Goal: Task Accomplishment & Management: Use online tool/utility

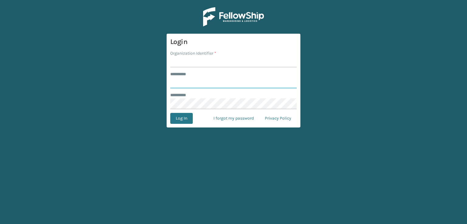
type input "***"
click at [188, 65] on input "Organization Identifier *" at bounding box center [233, 61] width 126 height 11
type input "sleepgeekz warehouse"
click at [185, 116] on button "Log In" at bounding box center [181, 118] width 22 height 11
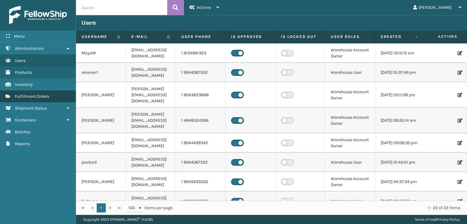
click at [42, 93] on link "Fulfillment Orders" at bounding box center [38, 97] width 76 height 12
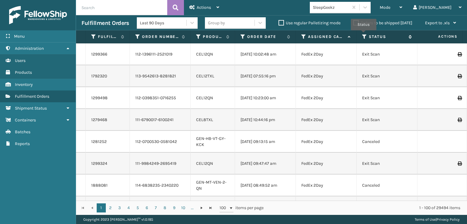
click at [363, 35] on icon at bounding box center [364, 36] width 5 height 5
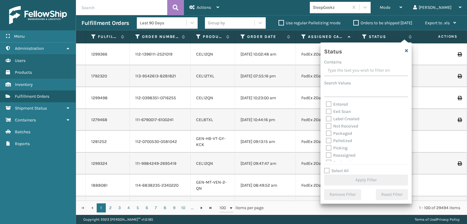
scroll to position [34, 0]
click at [327, 129] on label "Picking" at bounding box center [337, 128] width 22 height 5
click at [326, 129] on input "Picking" at bounding box center [326, 127] width 0 height 4
checkbox input "true"
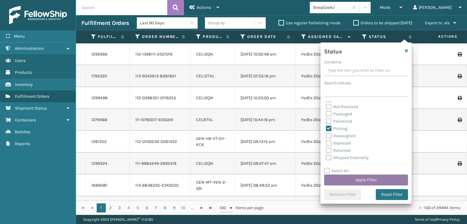
click at [350, 180] on button "Apply Filter" at bounding box center [366, 180] width 84 height 11
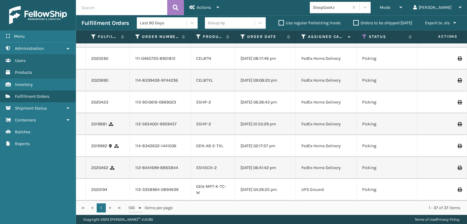
scroll to position [776, 0]
click at [363, 36] on icon at bounding box center [364, 36] width 5 height 5
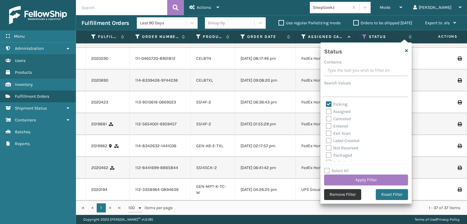
click at [334, 194] on button "Remove Filter" at bounding box center [342, 194] width 37 height 11
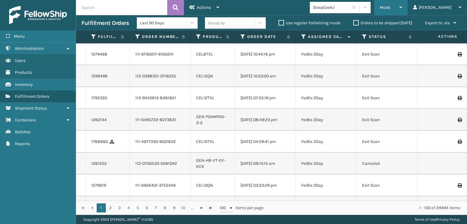
click at [390, 5] on span "Mode" at bounding box center [384, 7] width 11 height 5
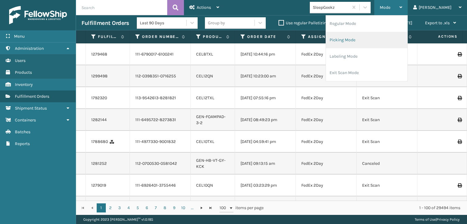
click at [359, 39] on li "Picking Mode" at bounding box center [366, 40] width 81 height 16
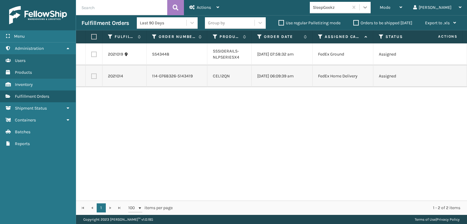
click at [368, 8] on icon at bounding box center [365, 7] width 6 height 6
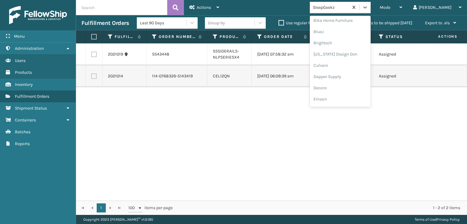
scroll to position [152, 0]
click at [347, 16] on div "FoamTex" at bounding box center [340, 16] width 61 height 11
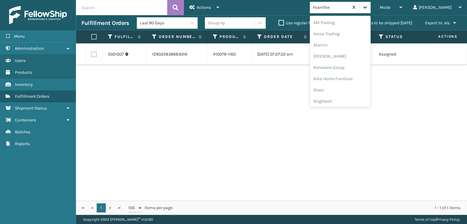
click at [368, 9] on icon at bounding box center [365, 7] width 6 height 6
click at [352, 101] on div "Milliard Brands" at bounding box center [340, 100] width 61 height 11
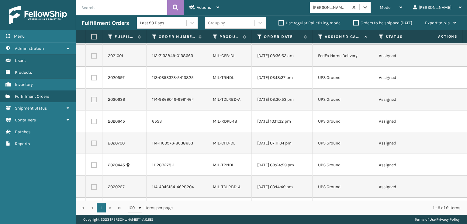
scroll to position [0, 0]
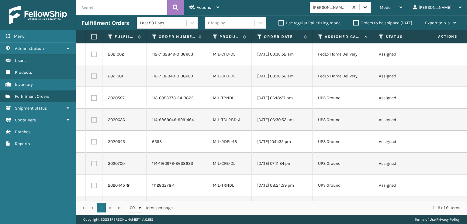
click at [367, 8] on icon at bounding box center [365, 7] width 4 height 2
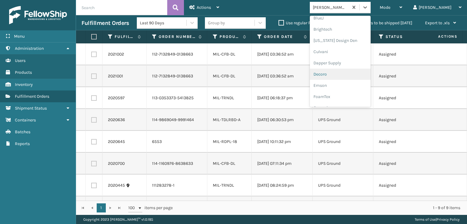
scroll to position [91, 0]
click at [344, 77] on div "FoamTex" at bounding box center [340, 77] width 61 height 11
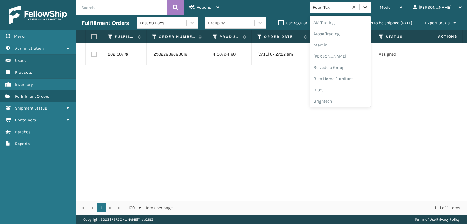
scroll to position [71, 0]
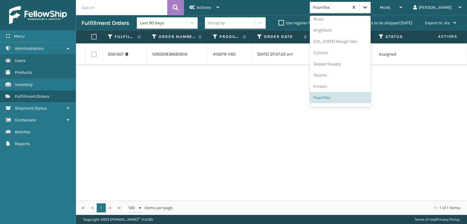
click at [368, 7] on icon at bounding box center [365, 7] width 6 height 6
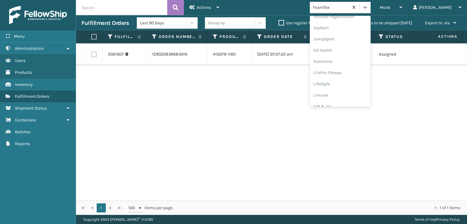
scroll to position [192, 0]
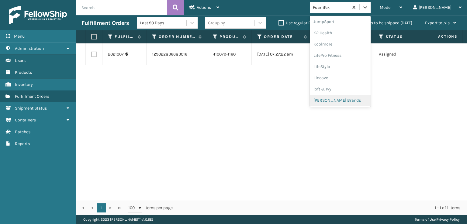
click at [351, 99] on div "Milliard Brands" at bounding box center [340, 100] width 61 height 11
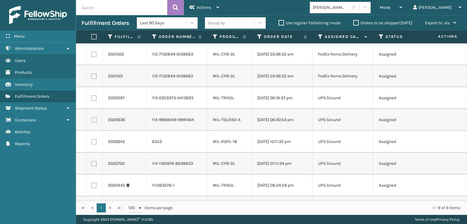
click at [93, 36] on label at bounding box center [93, 36] width 4 height 5
click at [91, 36] on input "checkbox" at bounding box center [91, 37] width 0 height 4
checkbox input "true"
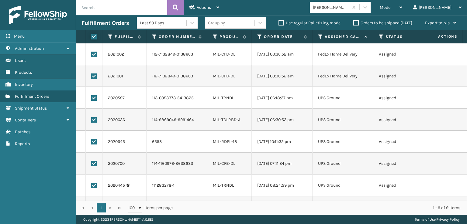
checkbox input "true"
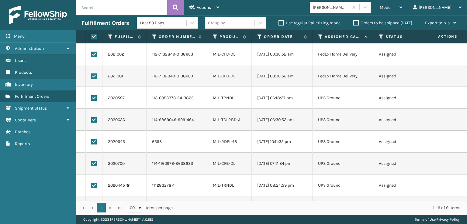
checkbox input "true"
click at [92, 77] on label at bounding box center [93, 76] width 5 height 5
click at [91, 77] on input "checkbox" at bounding box center [91, 76] width 0 height 4
checkbox input "false"
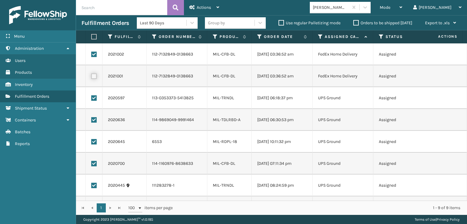
checkbox input "false"
click at [93, 54] on label at bounding box center [93, 54] width 5 height 5
click at [91, 54] on input "checkbox" at bounding box center [91, 54] width 0 height 4
checkbox input "false"
click at [194, 5] on div "Actions" at bounding box center [204, 7] width 30 height 15
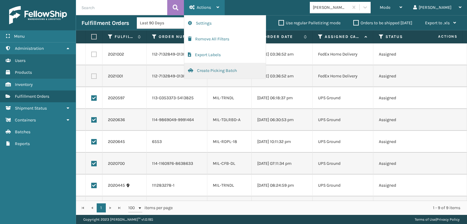
click at [206, 71] on button "Create Picking Batch" at bounding box center [224, 71] width 81 height 16
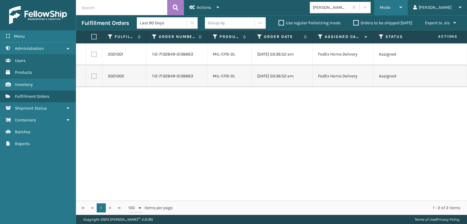
click at [390, 6] on span "Mode" at bounding box center [384, 7] width 11 height 5
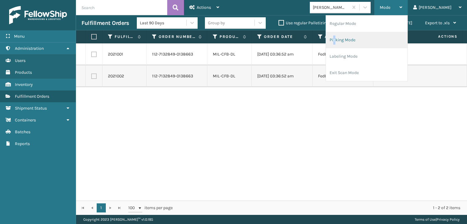
click at [359, 40] on li "Picking Mode" at bounding box center [366, 40] width 81 height 16
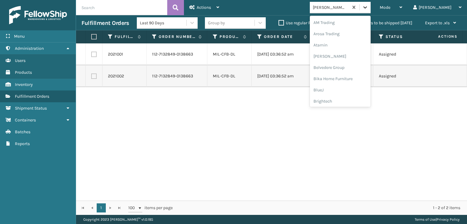
click at [370, 11] on div at bounding box center [364, 7] width 11 height 11
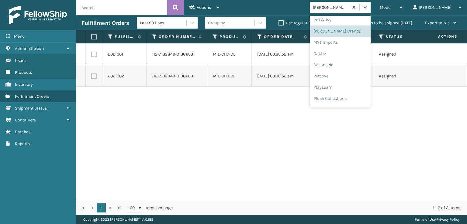
scroll to position [293, 0]
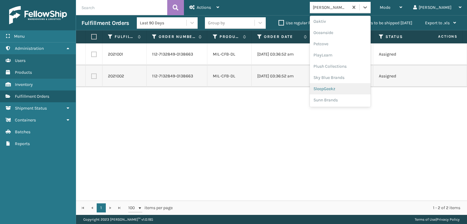
click at [344, 86] on div "SleepGeekz" at bounding box center [340, 88] width 61 height 11
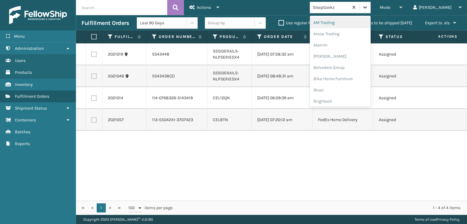
click at [368, 5] on icon at bounding box center [365, 7] width 6 height 6
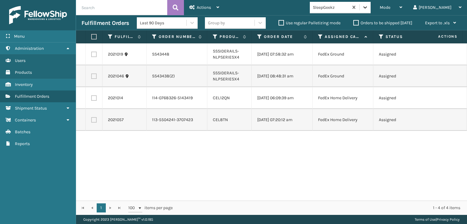
click at [367, 8] on icon at bounding box center [365, 7] width 4 height 2
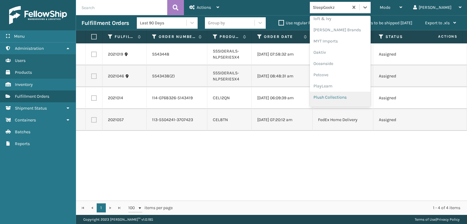
scroll to position [222, 0]
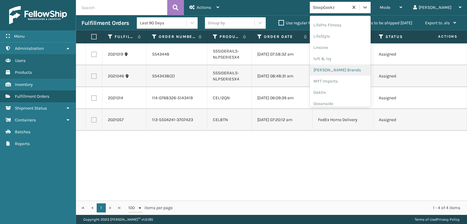
click at [352, 68] on div "Milliard Brands" at bounding box center [340, 69] width 61 height 11
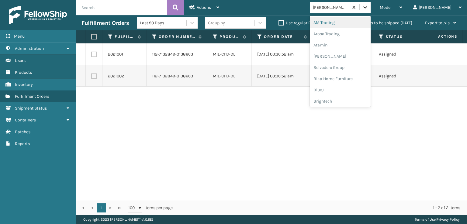
click at [367, 8] on icon at bounding box center [365, 7] width 4 height 2
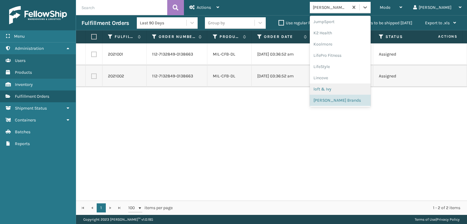
scroll to position [293, 0]
click at [347, 89] on div "SleepGeekz" at bounding box center [340, 88] width 61 height 11
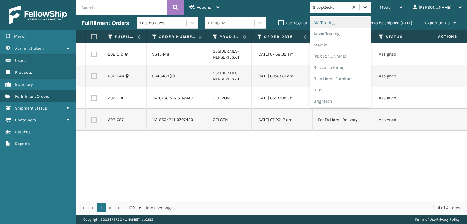
click at [368, 6] on icon at bounding box center [365, 7] width 6 height 6
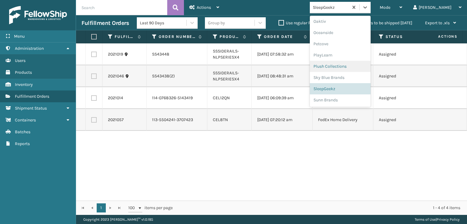
click at [347, 65] on div "Plush Collections" at bounding box center [340, 66] width 61 height 11
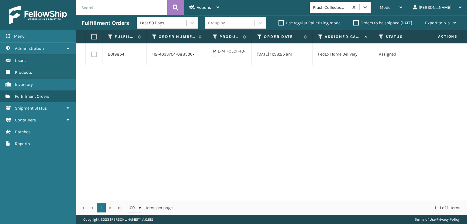
click at [93, 53] on label at bounding box center [93, 54] width 5 height 5
click at [91, 53] on input "checkbox" at bounding box center [91, 54] width 0 height 4
checkbox input "true"
click at [207, 6] on span "Actions" at bounding box center [204, 7] width 14 height 5
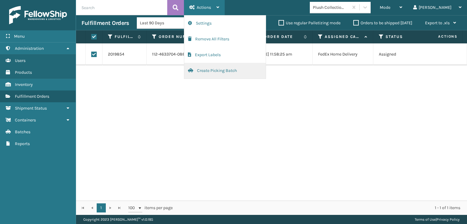
click at [215, 71] on button "Create Picking Batch" at bounding box center [224, 71] width 81 height 16
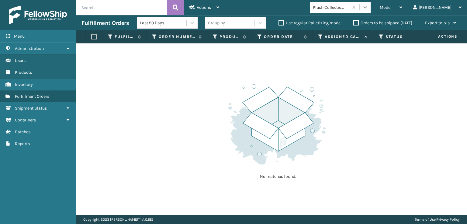
click at [368, 8] on icon at bounding box center [365, 7] width 6 height 6
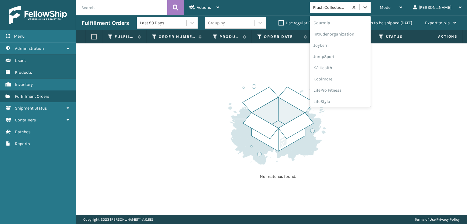
scroll to position [101, 0]
click at [347, 66] on div "FoamTex" at bounding box center [340, 67] width 61 height 11
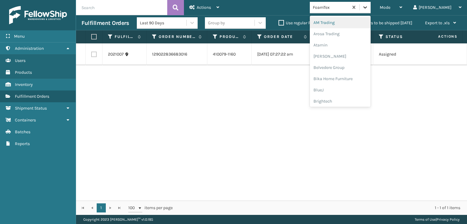
click at [368, 6] on icon at bounding box center [365, 7] width 6 height 6
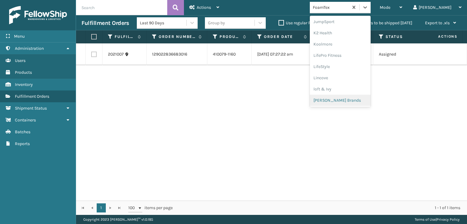
click at [350, 101] on div "Milliard Brands" at bounding box center [340, 100] width 61 height 11
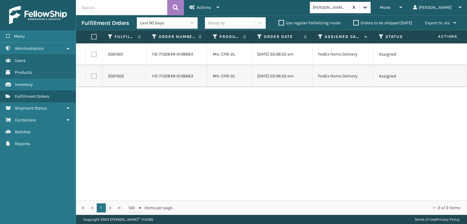
click at [368, 8] on icon at bounding box center [365, 7] width 6 height 6
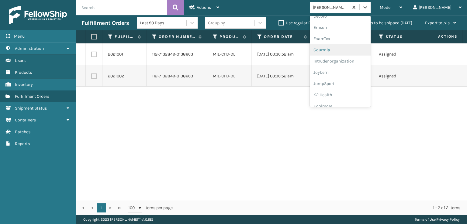
scroll to position [121, 0]
click at [344, 47] on div "FoamTex" at bounding box center [340, 47] width 61 height 11
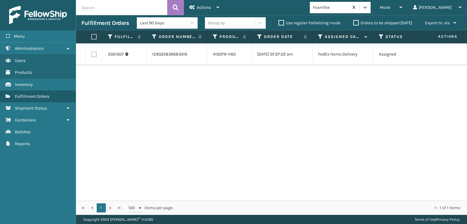
drag, startPoint x: 390, startPoint y: 8, endPoint x: 392, endPoint y: 14, distance: 6.4
click at [368, 10] on icon at bounding box center [365, 7] width 6 height 6
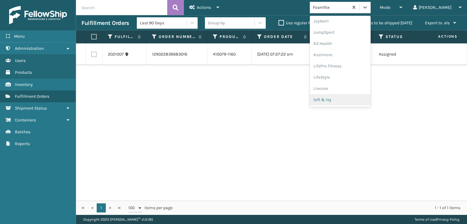
scroll to position [192, 0]
click at [353, 99] on div "Milliard Brands" at bounding box center [340, 100] width 61 height 11
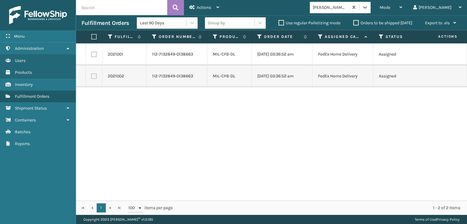
click at [374, 5] on div "option Milliard Brands, selected. 0 results available. Select is focused ,type …" at bounding box center [342, 8] width 64 height 12
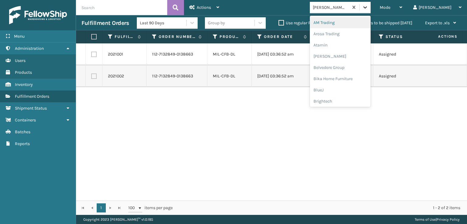
click at [368, 9] on icon at bounding box center [365, 7] width 6 height 6
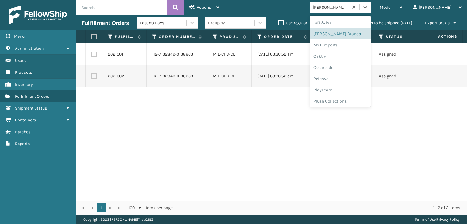
scroll to position [293, 0]
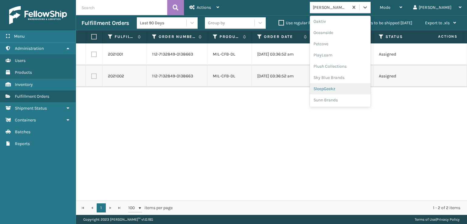
click at [351, 88] on div "SleepGeekz" at bounding box center [340, 88] width 61 height 11
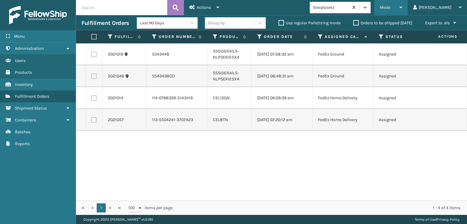
click at [390, 6] on span "Mode" at bounding box center [384, 7] width 11 height 5
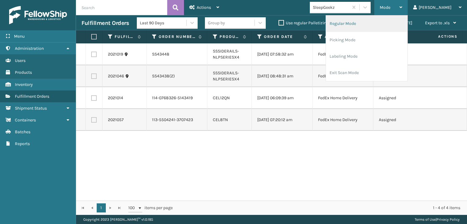
click at [360, 22] on li "Regular Mode" at bounding box center [366, 23] width 81 height 16
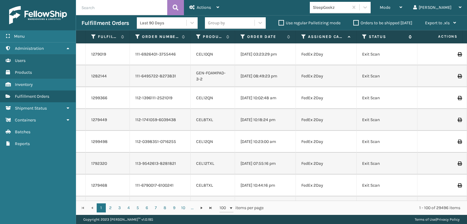
click at [363, 37] on icon at bounding box center [364, 36] width 5 height 5
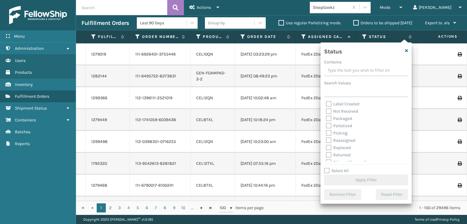
scroll to position [34, 0]
click at [327, 127] on label "Picking" at bounding box center [337, 128] width 22 height 5
click at [326, 127] on input "Picking" at bounding box center [326, 127] width 0 height 4
checkbox input "true"
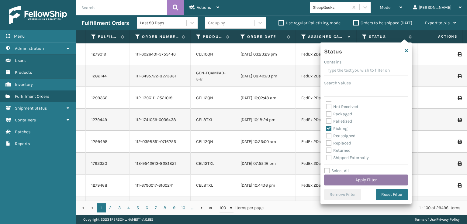
click at [360, 178] on button "Apply Filter" at bounding box center [366, 180] width 84 height 11
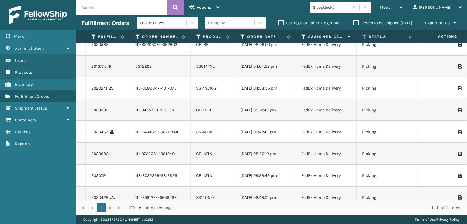
scroll to position [0, 0]
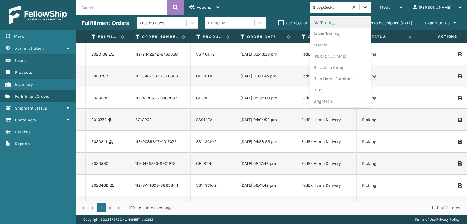
click at [367, 7] on icon at bounding box center [365, 7] width 4 height 2
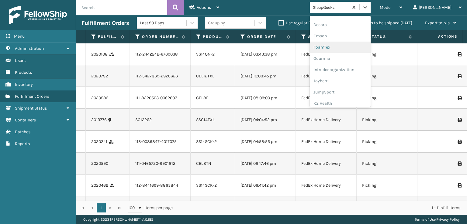
click at [343, 48] on div "FoamTex" at bounding box center [340, 47] width 61 height 11
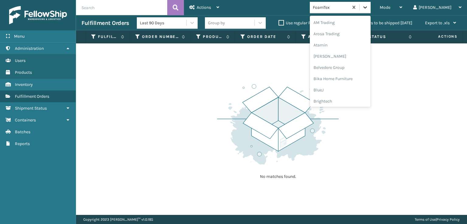
click at [370, 11] on div at bounding box center [364, 7] width 11 height 11
click at [351, 67] on div "Milliard Brands" at bounding box center [340, 69] width 61 height 11
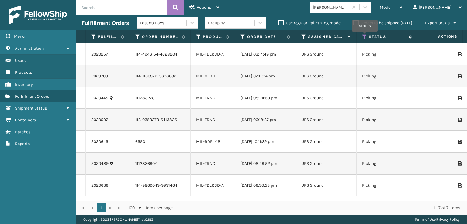
click at [364, 36] on icon at bounding box center [364, 36] width 5 height 5
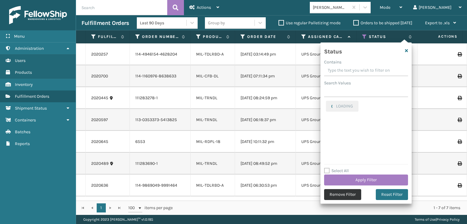
click at [345, 198] on button "Remove Filter" at bounding box center [342, 194] width 37 height 11
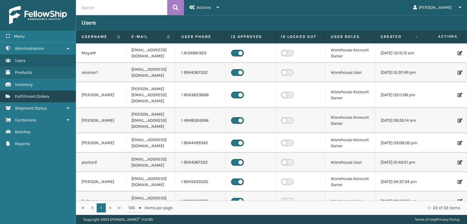
click at [26, 97] on span "Fulfillment Orders" at bounding box center [32, 96] width 34 height 5
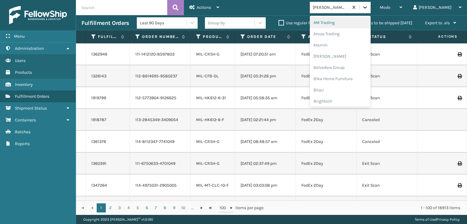
click at [370, 10] on div at bounding box center [364, 7] width 11 height 11
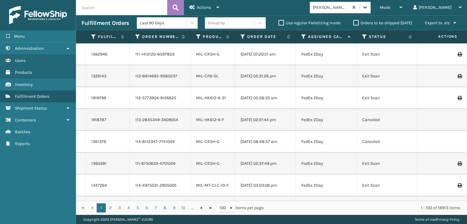
click at [370, 10] on div at bounding box center [364, 7] width 11 height 11
click at [367, 7] on icon at bounding box center [365, 7] width 4 height 2
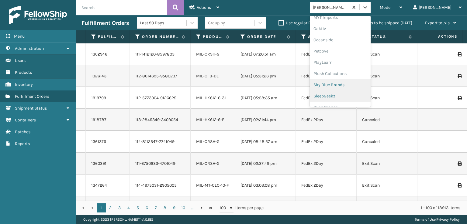
scroll to position [293, 0]
click at [352, 87] on div "SleepGeekz" at bounding box center [340, 88] width 61 height 11
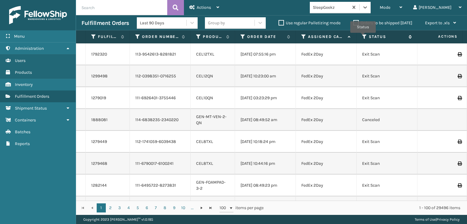
click at [363, 37] on icon at bounding box center [364, 36] width 5 height 5
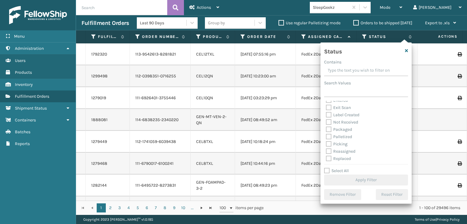
scroll to position [34, 0]
click at [327, 128] on label "Picking" at bounding box center [337, 128] width 22 height 5
click at [326, 128] on input "Picking" at bounding box center [326, 127] width 0 height 4
checkbox input "true"
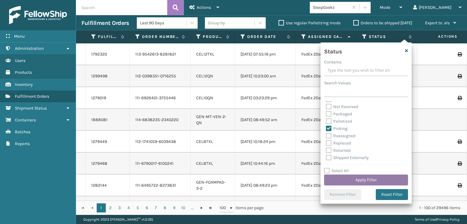
click at [334, 178] on button "Apply Filter" at bounding box center [366, 180] width 84 height 11
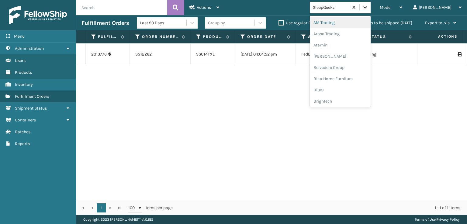
click at [367, 8] on icon at bounding box center [365, 7] width 4 height 2
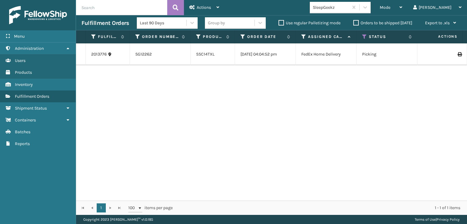
click at [351, 153] on div "2013776 SG12262 SSC14TXL 08/11/2025 04:04:52 pm FedEx Home Delivery Picking 08/…" at bounding box center [271, 121] width 391 height 157
click at [364, 35] on icon at bounding box center [364, 36] width 5 height 5
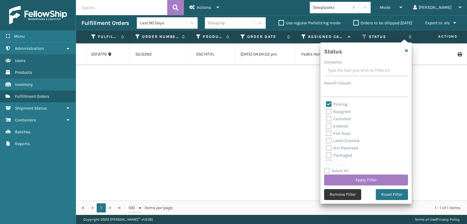
click at [337, 194] on button "Remove Filter" at bounding box center [342, 194] width 37 height 11
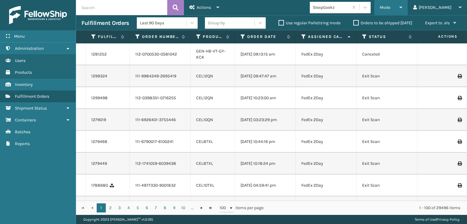
click at [390, 8] on span "Mode" at bounding box center [384, 7] width 11 height 5
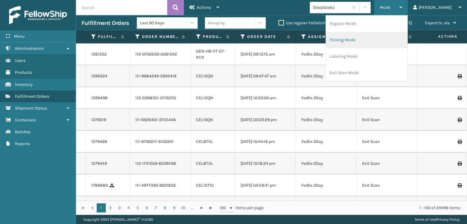
click at [366, 39] on li "Picking Mode" at bounding box center [366, 40] width 81 height 16
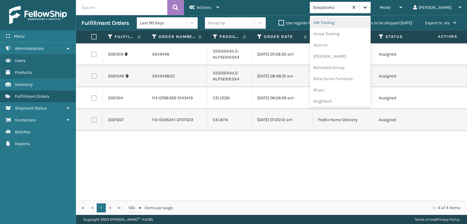
click at [368, 9] on icon at bounding box center [365, 7] width 6 height 6
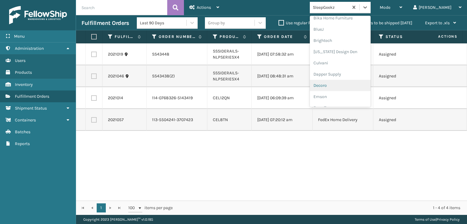
scroll to position [91, 0]
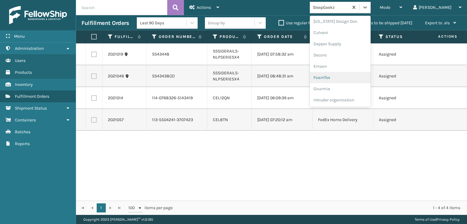
click at [347, 78] on div "FoamTex" at bounding box center [340, 77] width 61 height 11
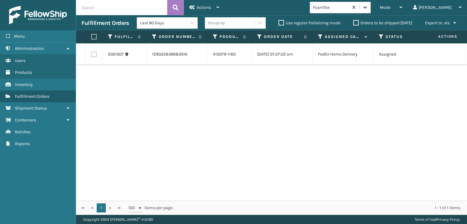
click at [368, 10] on icon at bounding box center [365, 7] width 6 height 6
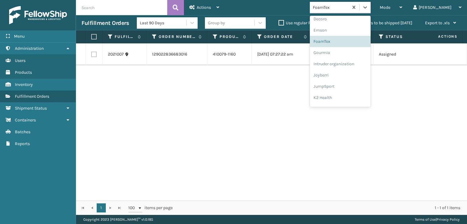
scroll to position [192, 0]
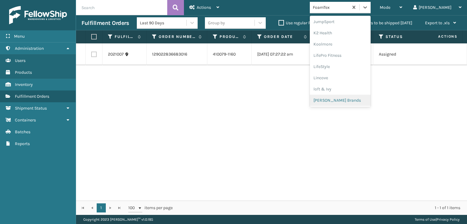
click at [347, 100] on div "Milliard Brands" at bounding box center [340, 100] width 61 height 11
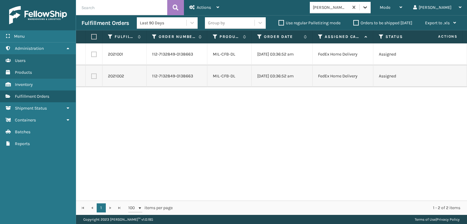
click at [368, 10] on icon at bounding box center [365, 7] width 6 height 6
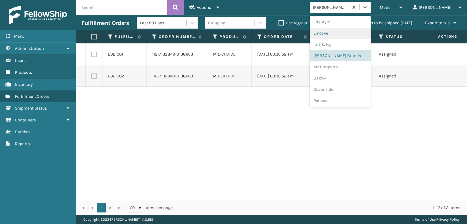
scroll to position [293, 0]
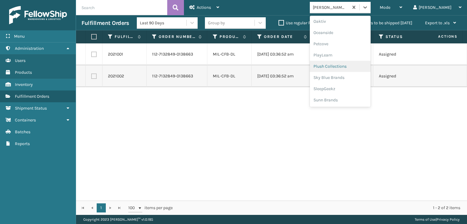
click at [343, 66] on div "Plush Collections" at bounding box center [340, 66] width 61 height 11
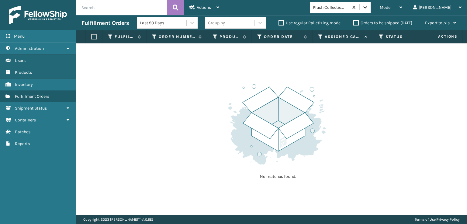
click at [368, 9] on icon at bounding box center [365, 7] width 6 height 6
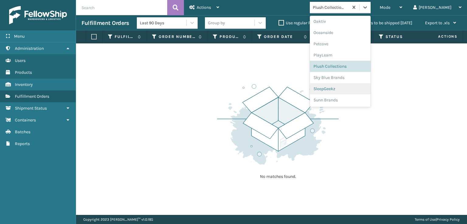
click at [354, 89] on div "SleepGeekz" at bounding box center [340, 88] width 61 height 11
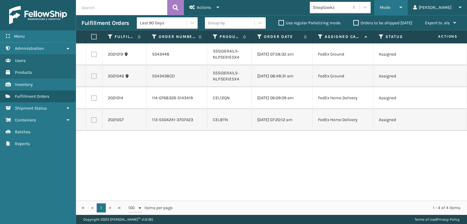
click at [402, 4] on div "Mode" at bounding box center [390, 7] width 22 height 15
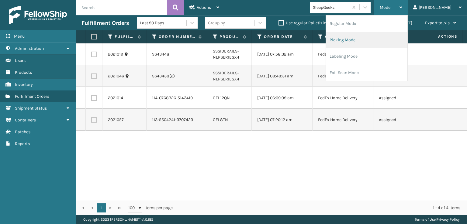
click at [367, 40] on li "Picking Mode" at bounding box center [366, 40] width 81 height 16
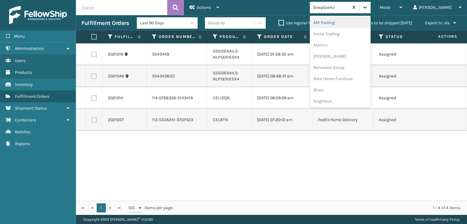
click at [368, 9] on icon at bounding box center [365, 7] width 6 height 6
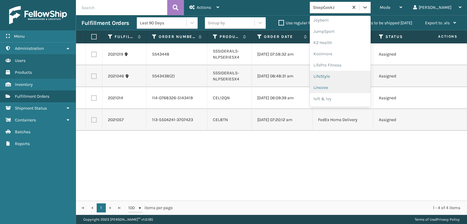
scroll to position [192, 0]
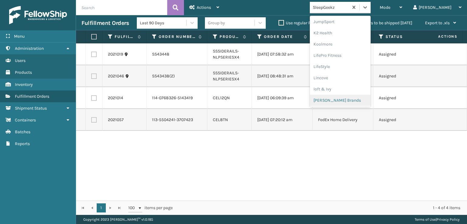
click at [355, 99] on div "Milliard Brands" at bounding box center [340, 100] width 61 height 11
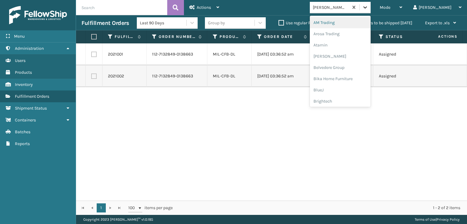
click at [368, 6] on icon at bounding box center [365, 7] width 6 height 6
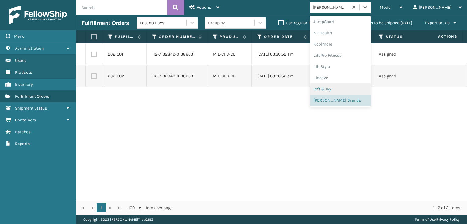
scroll to position [293, 0]
click at [355, 87] on div "SleepGeekz" at bounding box center [340, 88] width 61 height 11
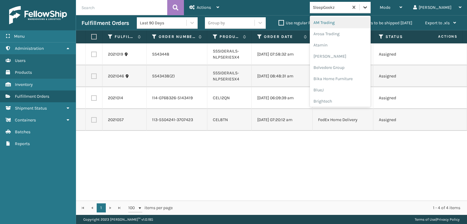
click at [367, 7] on icon at bounding box center [365, 7] width 4 height 2
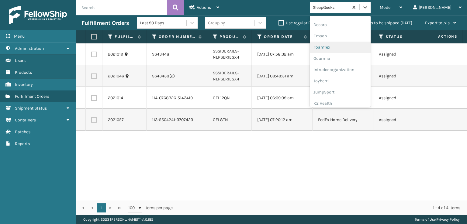
click at [347, 46] on div "FoamTex" at bounding box center [340, 47] width 61 height 11
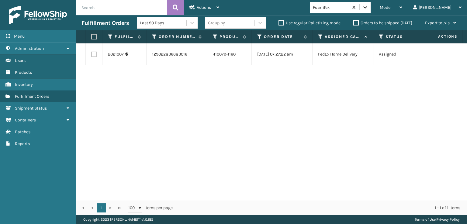
click at [368, 9] on icon at bounding box center [365, 7] width 6 height 6
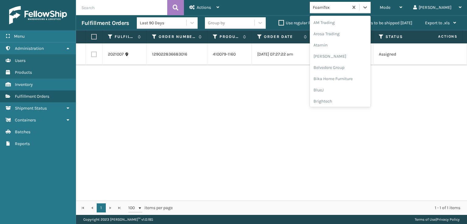
scroll to position [71, 0]
click at [351, 99] on div "FoamTex" at bounding box center [340, 97] width 61 height 11
click at [368, 10] on icon at bounding box center [365, 7] width 6 height 6
click at [349, 98] on div "Milliard Brands" at bounding box center [340, 100] width 61 height 11
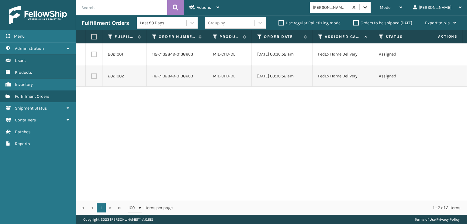
click at [370, 6] on div at bounding box center [364, 7] width 11 height 11
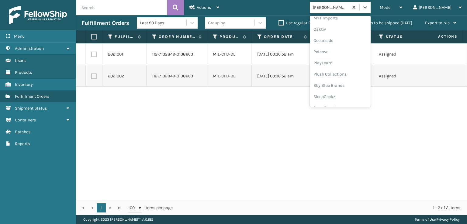
scroll to position [293, 0]
click at [350, 67] on div "Plush Collections" at bounding box center [340, 66] width 61 height 11
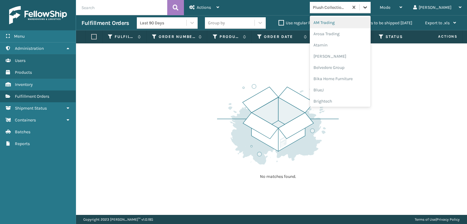
click at [368, 10] on icon at bounding box center [365, 7] width 6 height 6
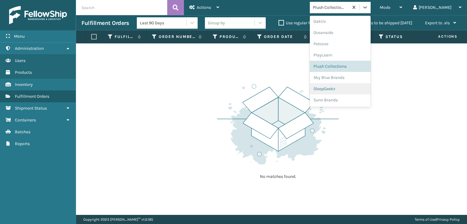
click at [341, 87] on div "SleepGeekz" at bounding box center [340, 88] width 61 height 11
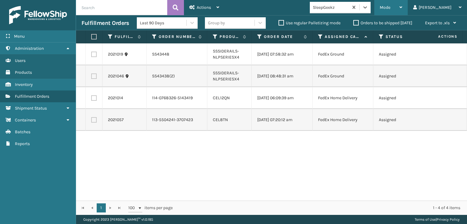
click at [390, 9] on span "Mode" at bounding box center [384, 7] width 11 height 5
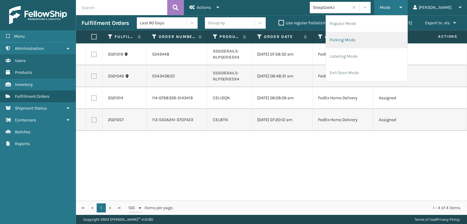
click at [372, 39] on li "Picking Mode" at bounding box center [366, 40] width 81 height 16
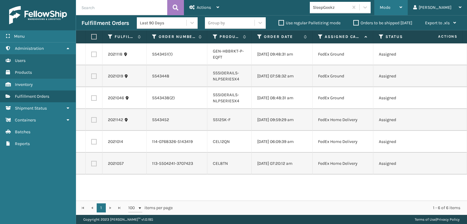
click at [390, 6] on span "Mode" at bounding box center [384, 7] width 11 height 5
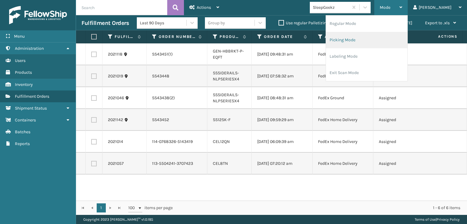
click at [364, 40] on li "Picking Mode" at bounding box center [366, 40] width 81 height 16
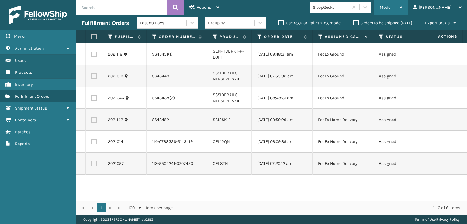
click at [390, 8] on span "Mode" at bounding box center [384, 7] width 11 height 5
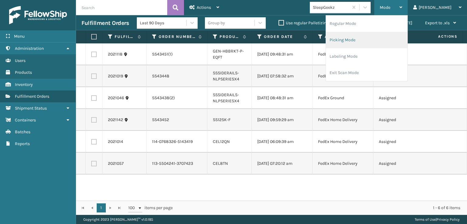
click at [373, 39] on li "Picking Mode" at bounding box center [366, 40] width 81 height 16
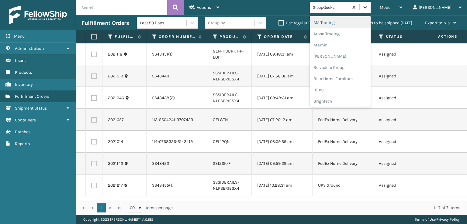
click at [368, 8] on icon at bounding box center [365, 7] width 6 height 6
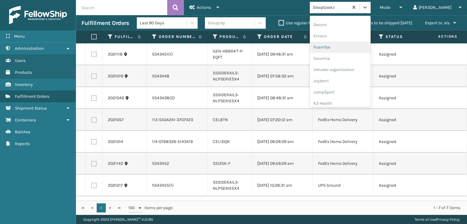
click at [348, 47] on div "FoamTex" at bounding box center [340, 47] width 61 height 11
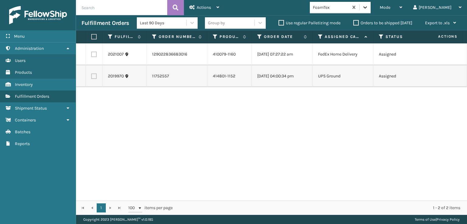
click at [368, 5] on icon at bounding box center [365, 7] width 6 height 6
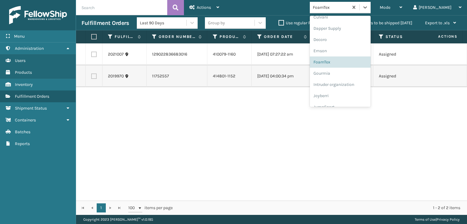
scroll to position [192, 0]
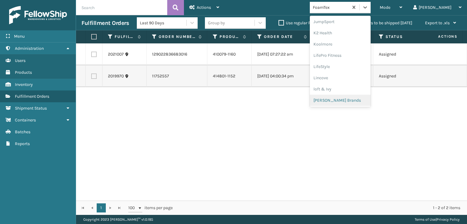
click at [350, 98] on div "Milliard Brands" at bounding box center [340, 100] width 61 height 11
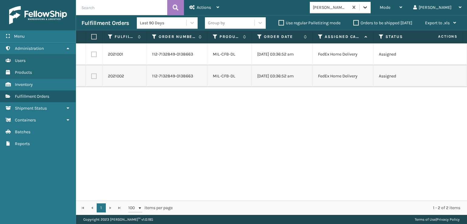
click at [368, 6] on icon at bounding box center [365, 7] width 6 height 6
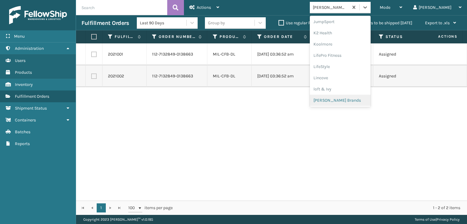
click at [352, 101] on div "Milliard Brands" at bounding box center [340, 100] width 61 height 11
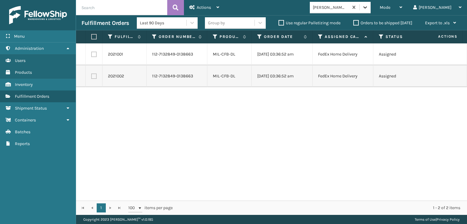
click at [368, 9] on icon at bounding box center [365, 7] width 6 height 6
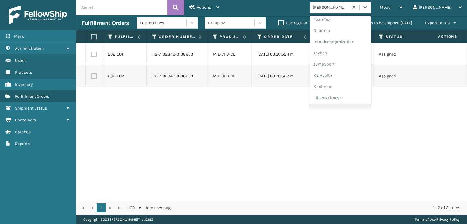
scroll to position [131, 0]
click at [343, 36] on div "FoamTex" at bounding box center [340, 37] width 61 height 11
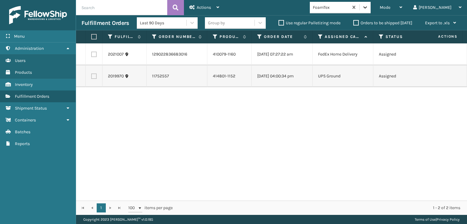
click at [368, 7] on icon at bounding box center [365, 7] width 6 height 6
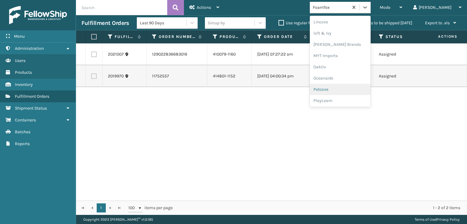
scroll to position [293, 0]
click at [347, 65] on div "Plush Collections" at bounding box center [340, 66] width 61 height 11
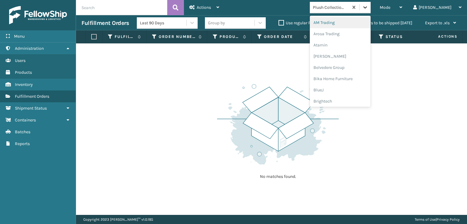
click at [368, 8] on icon at bounding box center [365, 7] width 6 height 6
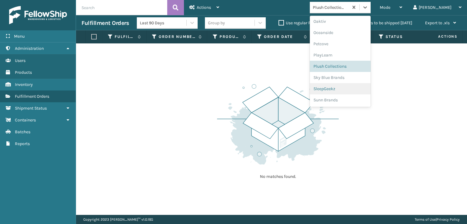
click at [355, 88] on div "SleepGeekz" at bounding box center [340, 88] width 61 height 11
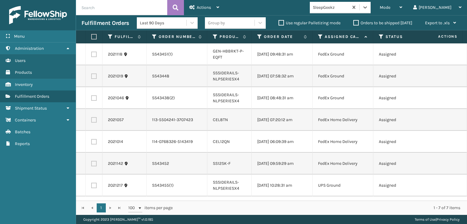
scroll to position [0, 0]
click at [368, 8] on icon at bounding box center [365, 7] width 6 height 6
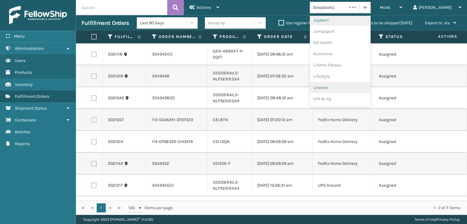
scroll to position [192, 0]
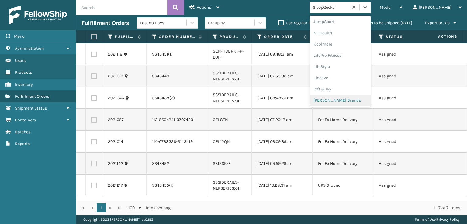
click at [350, 100] on div "Milliard Brands" at bounding box center [340, 100] width 61 height 11
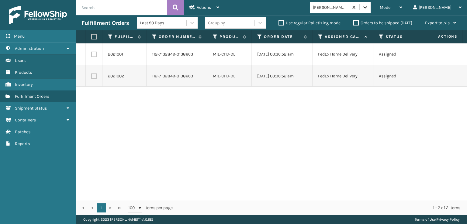
click at [368, 9] on icon at bounding box center [365, 7] width 6 height 6
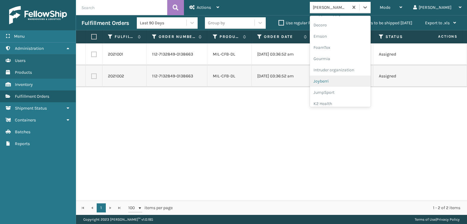
scroll to position [121, 0]
click at [347, 46] on div "FoamTex" at bounding box center [340, 47] width 61 height 11
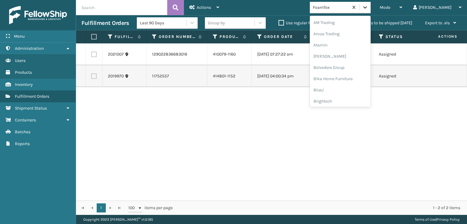
click at [370, 3] on div at bounding box center [364, 7] width 11 height 11
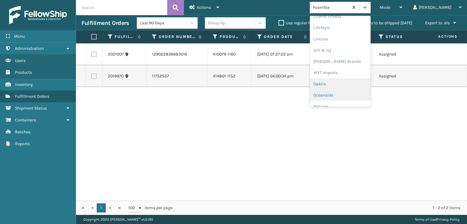
scroll to position [253, 0]
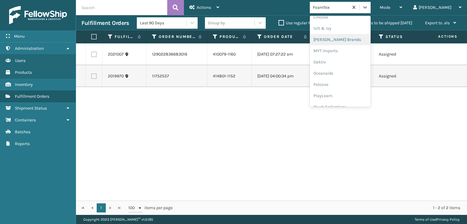
click at [355, 40] on div "Milliard Brands" at bounding box center [340, 39] width 61 height 11
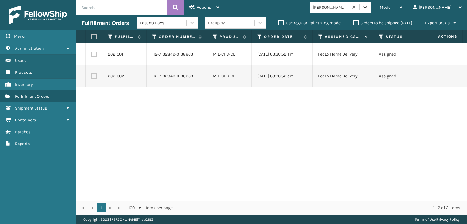
click at [367, 7] on icon at bounding box center [365, 7] width 4 height 2
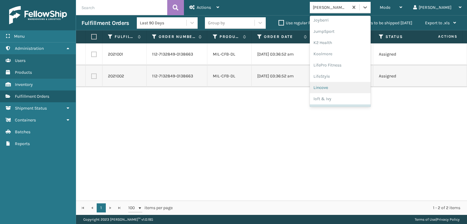
scroll to position [192, 0]
click at [349, 99] on div "Milliard Brands" at bounding box center [340, 100] width 61 height 11
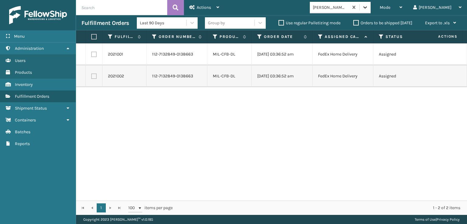
click at [367, 7] on icon at bounding box center [365, 7] width 4 height 2
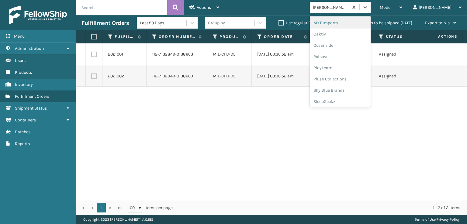
scroll to position [283, 0]
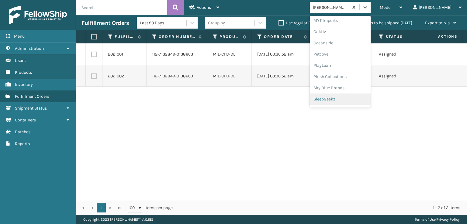
click at [352, 98] on div "SleepGeekz" at bounding box center [340, 99] width 61 height 11
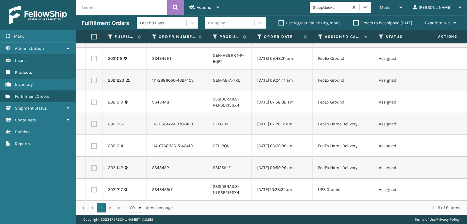
scroll to position [58, 0]
click at [92, 165] on label at bounding box center [93, 167] width 5 height 5
click at [91, 165] on input "checkbox" at bounding box center [91, 167] width 0 height 4
checkbox input "true"
click at [96, 143] on label at bounding box center [93, 145] width 5 height 5
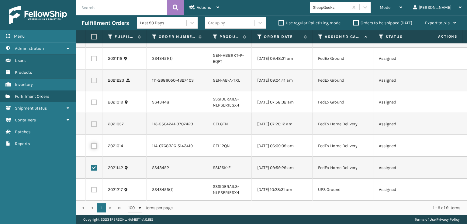
click at [91, 143] on input "checkbox" at bounding box center [91, 145] width 0 height 4
checkbox input "true"
click at [94, 121] on label at bounding box center [93, 123] width 5 height 5
click at [91, 121] on input "checkbox" at bounding box center [91, 123] width 0 height 4
checkbox input "true"
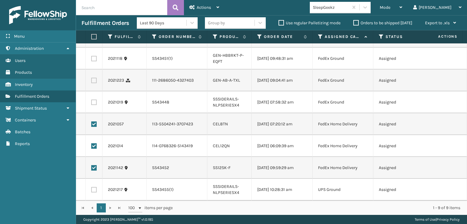
click at [94, 78] on label at bounding box center [93, 80] width 5 height 5
click at [91, 78] on input "checkbox" at bounding box center [91, 80] width 0 height 4
checkbox input "true"
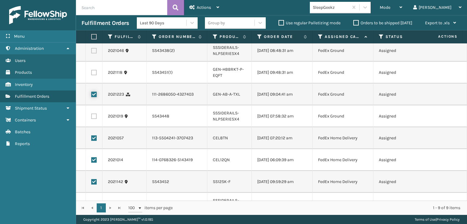
scroll to position [0, 0]
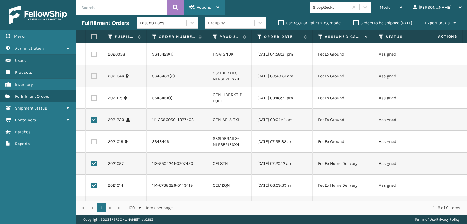
click at [207, 4] on div "Actions" at bounding box center [204, 7] width 30 height 15
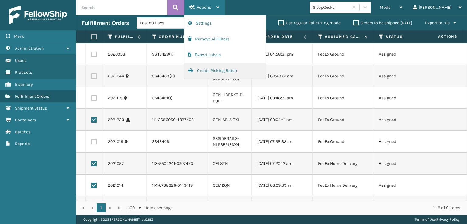
click at [205, 71] on button "Create Picking Batch" at bounding box center [224, 71] width 81 height 16
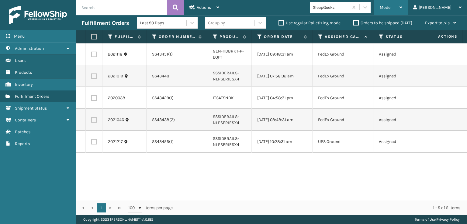
click at [390, 8] on span "Mode" at bounding box center [384, 7] width 11 height 5
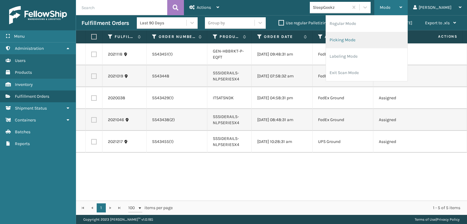
click at [368, 39] on li "Picking Mode" at bounding box center [366, 40] width 81 height 16
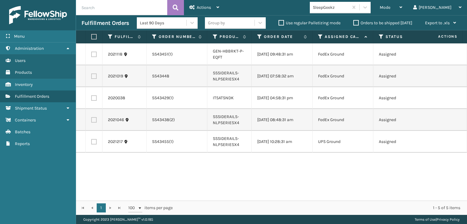
click at [94, 55] on label at bounding box center [93, 54] width 5 height 5
click at [91, 55] on input "checkbox" at bounding box center [91, 54] width 0 height 4
click at [94, 55] on label at bounding box center [93, 54] width 5 height 5
click at [91, 55] on input "checkbox" at bounding box center [91, 54] width 0 height 4
checkbox input "false"
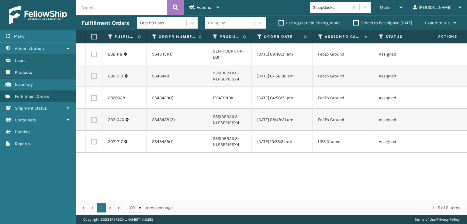
click at [97, 35] on th at bounding box center [94, 36] width 17 height 13
click at [94, 37] on label at bounding box center [93, 36] width 4 height 5
click at [91, 37] on input "checkbox" at bounding box center [91, 37] width 0 height 4
checkbox input "true"
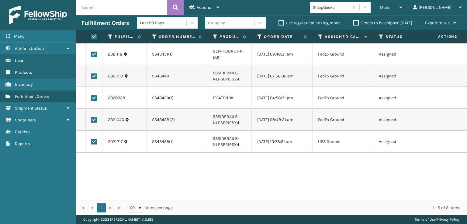
checkbox input "true"
click at [201, 5] on span "Actions" at bounding box center [204, 7] width 14 height 5
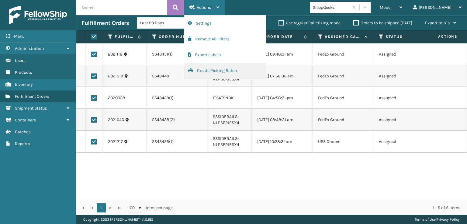
click at [210, 69] on button "Create Picking Batch" at bounding box center [224, 71] width 81 height 16
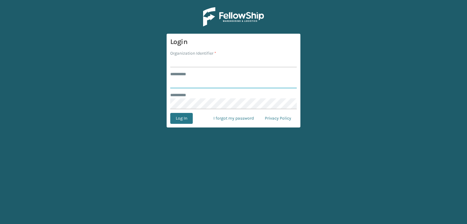
type input "***"
click at [186, 59] on input "Organization Identifier *" at bounding box center [233, 61] width 126 height 11
type input "sleepgeekz warehouse"
click at [179, 118] on button "Log In" at bounding box center [181, 118] width 22 height 11
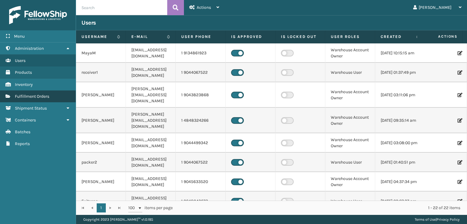
click at [23, 97] on span "Fulfillment Orders" at bounding box center [32, 96] width 34 height 5
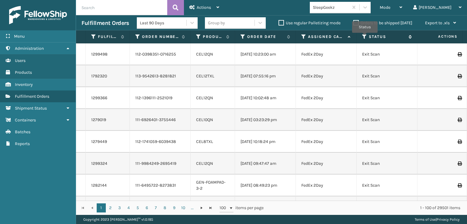
click at [364, 37] on icon at bounding box center [364, 36] width 5 height 5
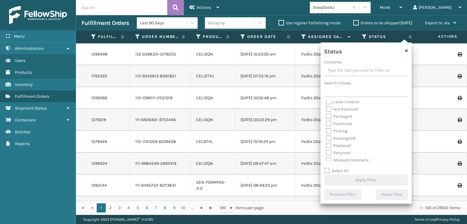
scroll to position [34, 0]
click at [329, 128] on label "Picking" at bounding box center [337, 128] width 22 height 5
click at [326, 128] on input "Picking" at bounding box center [326, 127] width 0 height 4
checkbox input "true"
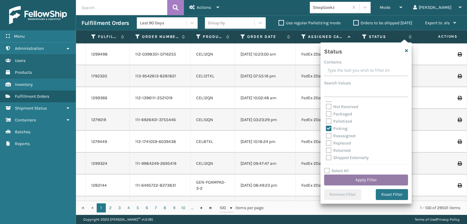
click at [361, 180] on button "Apply Filter" at bounding box center [366, 180] width 84 height 11
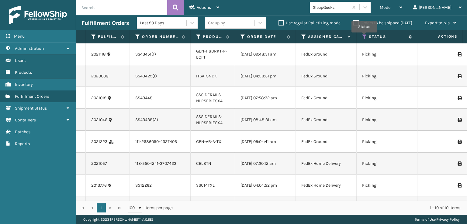
click at [364, 37] on icon at bounding box center [364, 36] width 5 height 5
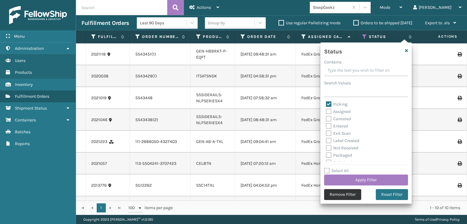
click at [340, 194] on button "Remove Filter" at bounding box center [342, 194] width 37 height 11
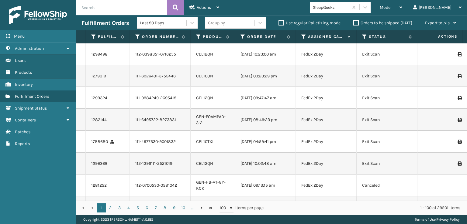
click at [390, 8] on span "Mode" at bounding box center [384, 7] width 11 height 5
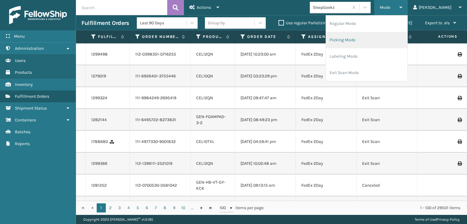
click at [368, 40] on li "Picking Mode" at bounding box center [366, 40] width 81 height 16
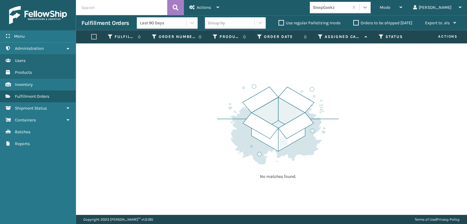
click at [368, 9] on icon at bounding box center [365, 7] width 6 height 6
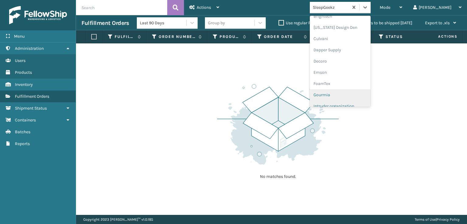
scroll to position [91, 0]
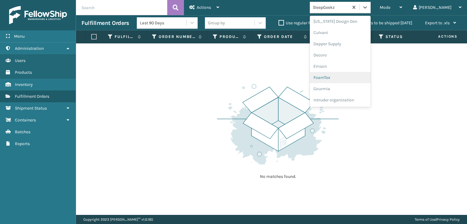
click at [346, 75] on div "FoamTex" at bounding box center [340, 77] width 61 height 11
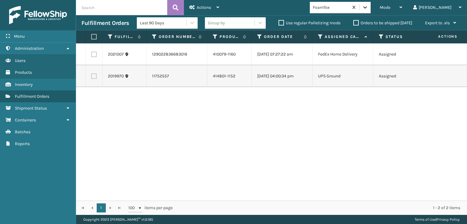
click at [368, 10] on icon at bounding box center [365, 7] width 6 height 6
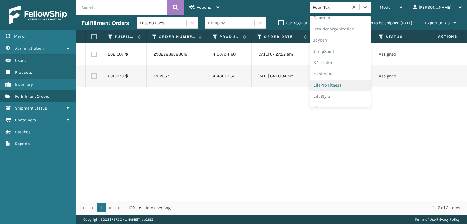
scroll to position [192, 0]
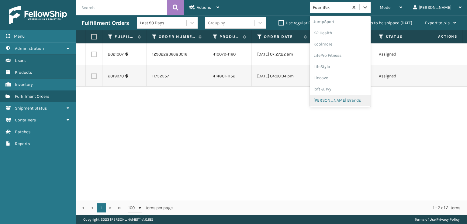
click at [351, 98] on div "Milliard Brands" at bounding box center [340, 100] width 61 height 11
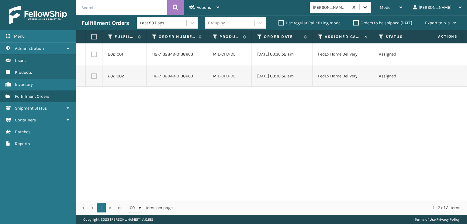
click at [368, 5] on icon at bounding box center [365, 7] width 6 height 6
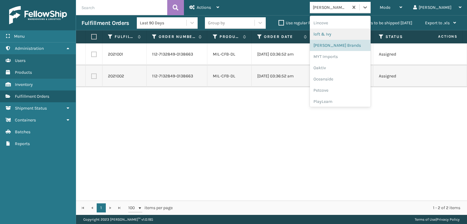
scroll to position [277, 0]
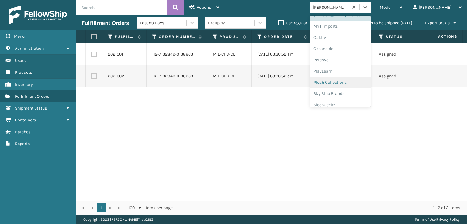
click at [346, 80] on div "Plush Collections" at bounding box center [340, 82] width 61 height 11
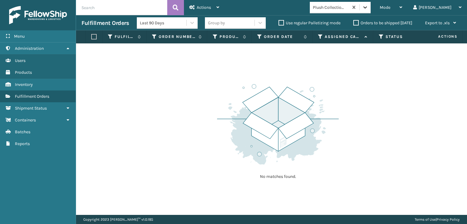
click at [367, 8] on icon at bounding box center [365, 7] width 4 height 2
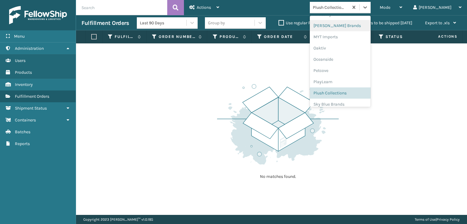
scroll to position [293, 0]
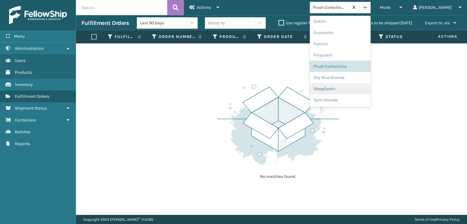
click at [345, 89] on div "SleepGeekz" at bounding box center [340, 88] width 61 height 11
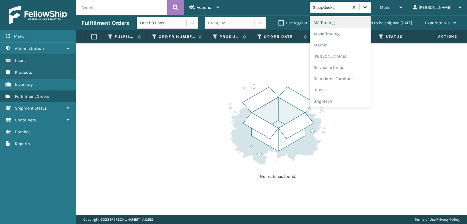
click at [368, 8] on icon at bounding box center [365, 7] width 6 height 6
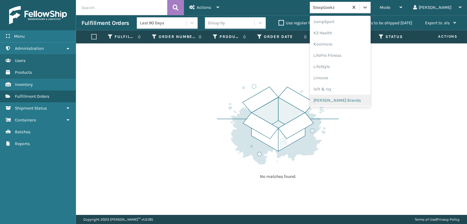
click at [351, 98] on div "Milliard Brands" at bounding box center [340, 100] width 61 height 11
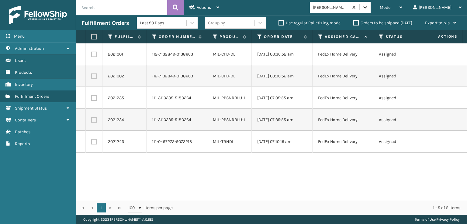
click at [370, 8] on div at bounding box center [364, 7] width 11 height 11
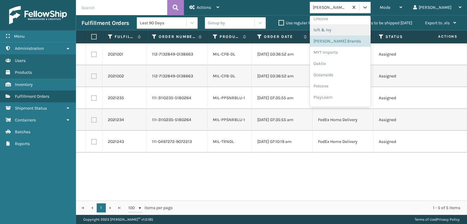
scroll to position [283, 0]
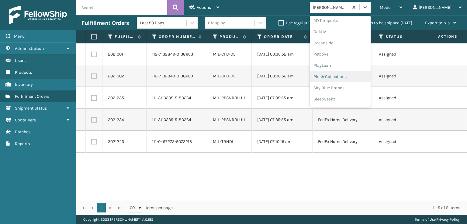
click at [346, 77] on div "Plush Collections" at bounding box center [340, 76] width 61 height 11
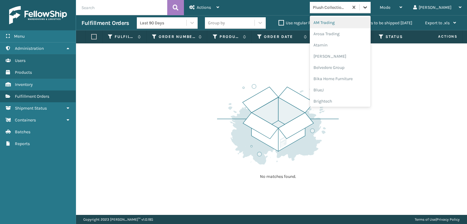
click at [368, 8] on icon at bounding box center [365, 7] width 6 height 6
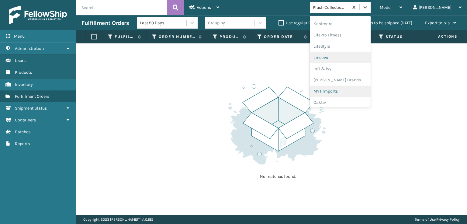
scroll to position [222, 0]
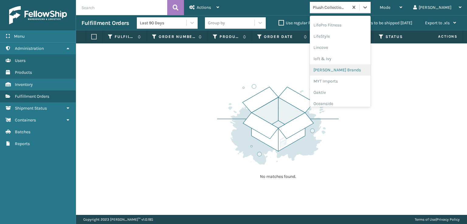
click at [351, 68] on div "Milliard Brands" at bounding box center [340, 69] width 61 height 11
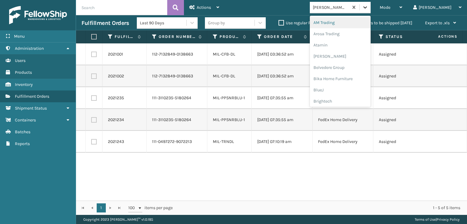
click at [368, 8] on icon at bounding box center [365, 7] width 6 height 6
click at [349, 88] on div "SleepGeekz" at bounding box center [340, 88] width 61 height 11
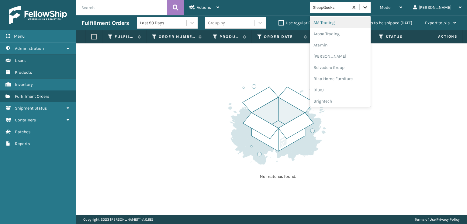
click at [368, 10] on icon at bounding box center [365, 7] width 6 height 6
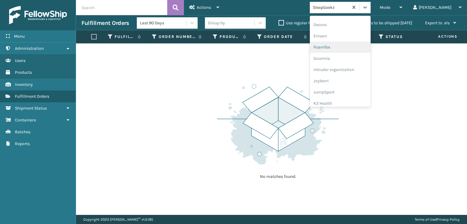
click at [345, 46] on div "FoamTex" at bounding box center [340, 47] width 61 height 11
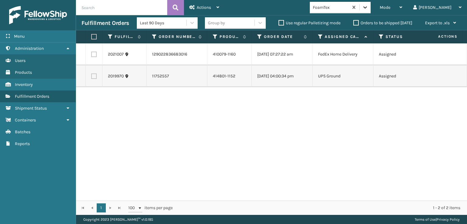
click at [368, 9] on icon at bounding box center [365, 7] width 6 height 6
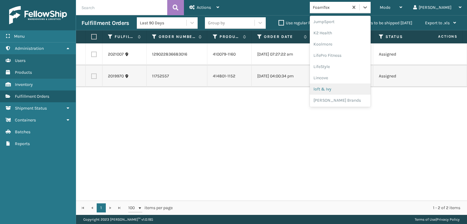
scroll to position [222, 0]
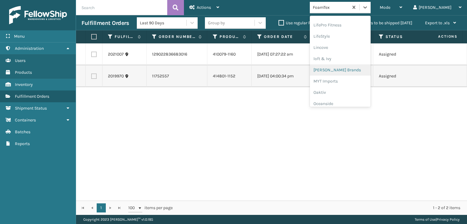
click at [344, 68] on div "Milliard Brands" at bounding box center [340, 69] width 61 height 11
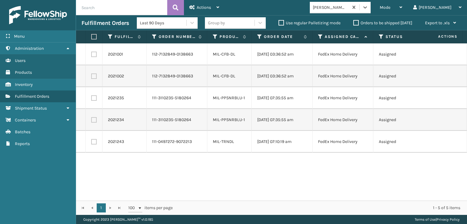
click at [92, 36] on label at bounding box center [93, 36] width 4 height 5
click at [91, 36] on input "checkbox" at bounding box center [91, 37] width 0 height 4
checkbox input "true"
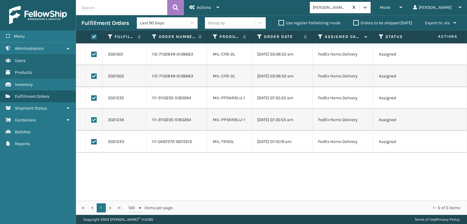
checkbox input "true"
click at [193, 5] on icon at bounding box center [191, 7] width 5 height 4
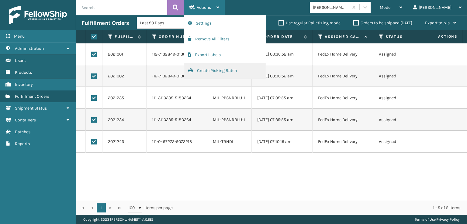
click at [203, 68] on button "Create Picking Batch" at bounding box center [224, 71] width 81 height 16
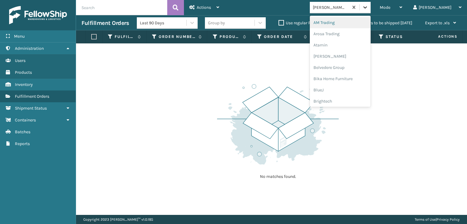
click at [368, 5] on icon at bounding box center [365, 7] width 6 height 6
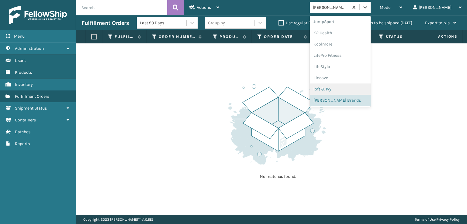
scroll to position [293, 0]
click at [350, 85] on div "SleepGeekz" at bounding box center [340, 88] width 61 height 11
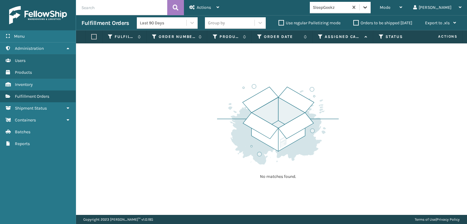
click at [368, 9] on icon at bounding box center [365, 7] width 6 height 6
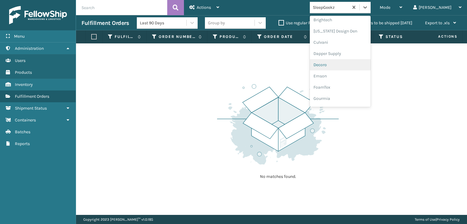
scroll to position [91, 0]
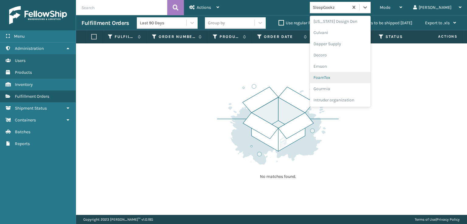
click at [347, 79] on div "FoamTex" at bounding box center [340, 77] width 61 height 11
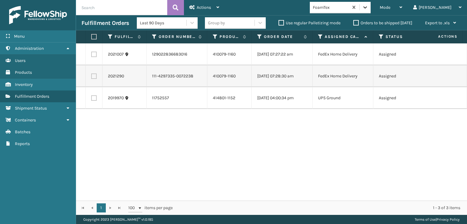
click at [368, 7] on icon at bounding box center [365, 7] width 6 height 6
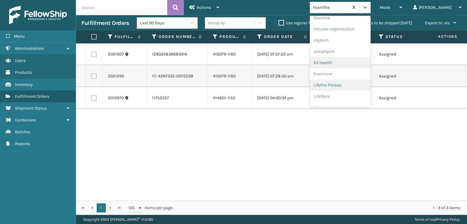
scroll to position [192, 0]
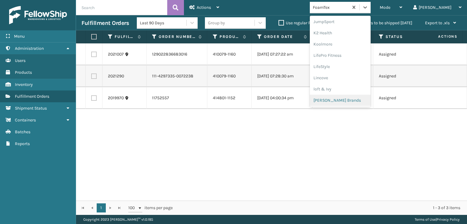
click at [355, 98] on div "Milliard Brands" at bounding box center [340, 100] width 61 height 11
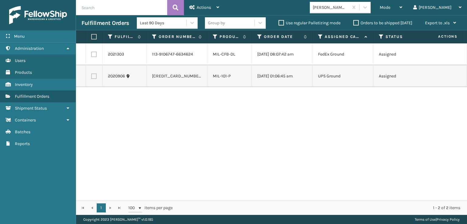
click at [93, 38] on label at bounding box center [93, 36] width 4 height 5
click at [91, 38] on input "checkbox" at bounding box center [91, 37] width 0 height 4
checkbox input "true"
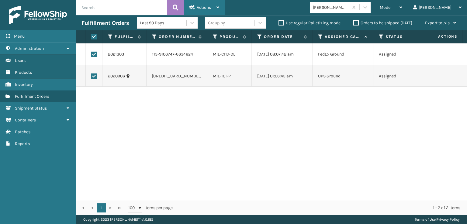
click at [199, 4] on div "Actions" at bounding box center [204, 7] width 30 height 15
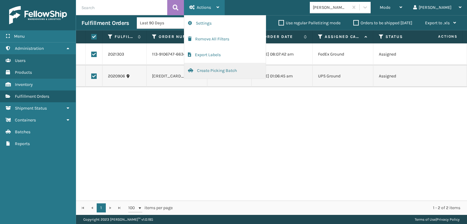
click at [207, 68] on button "Create Picking Batch" at bounding box center [224, 71] width 81 height 16
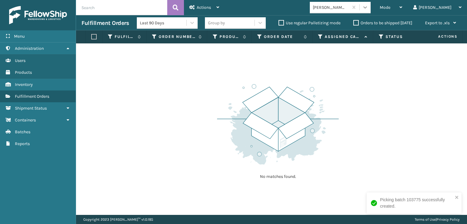
click at [368, 8] on icon at bounding box center [365, 7] width 6 height 6
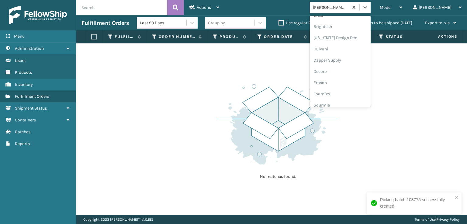
scroll to position [121, 0]
click at [349, 46] on div "FoamTex" at bounding box center [340, 47] width 61 height 11
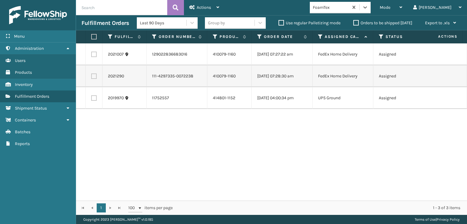
click at [95, 36] on label at bounding box center [93, 36] width 4 height 5
click at [91, 36] on input "checkbox" at bounding box center [91, 37] width 0 height 4
checkbox input "true"
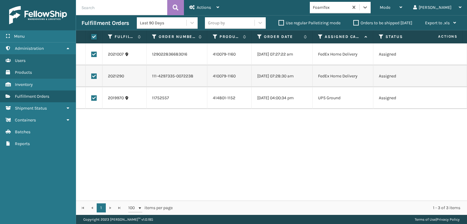
checkbox input "true"
click at [202, 9] on span "Actions" at bounding box center [204, 7] width 14 height 5
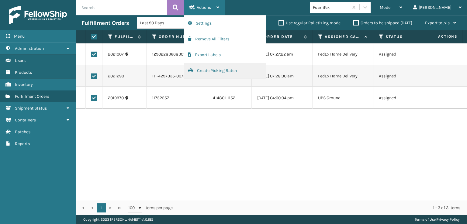
click at [214, 70] on button "Create Picking Batch" at bounding box center [224, 71] width 81 height 16
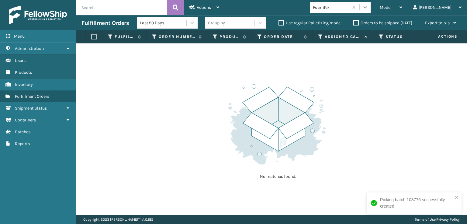
click at [368, 5] on icon at bounding box center [365, 7] width 6 height 6
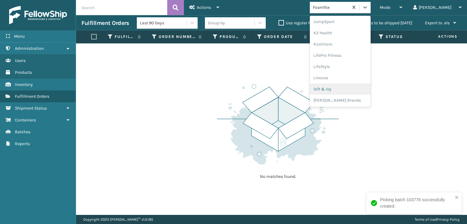
scroll to position [283, 0]
click at [349, 75] on div "Plush Collections" at bounding box center [340, 76] width 61 height 11
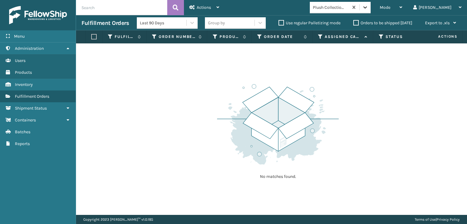
click at [368, 5] on icon at bounding box center [365, 7] width 6 height 6
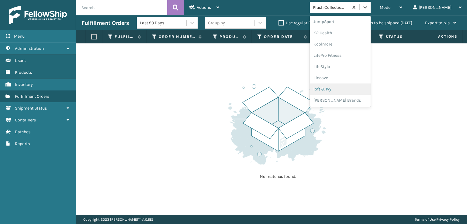
scroll to position [293, 0]
click at [348, 88] on div "SleepGeekz" at bounding box center [340, 88] width 61 height 11
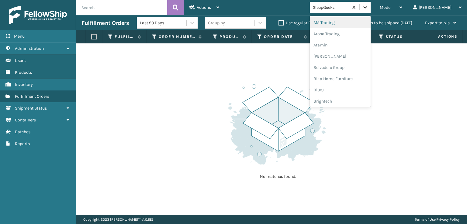
click at [368, 5] on icon at bounding box center [365, 7] width 6 height 6
click at [345, 78] on div "FoamTex" at bounding box center [340, 77] width 61 height 11
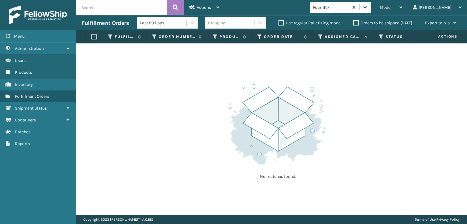
click at [368, 9] on icon at bounding box center [365, 7] width 6 height 6
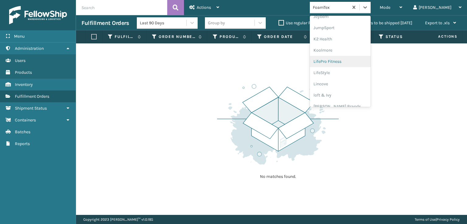
scroll to position [192, 0]
click at [349, 99] on div "Milliard Brands" at bounding box center [340, 100] width 61 height 11
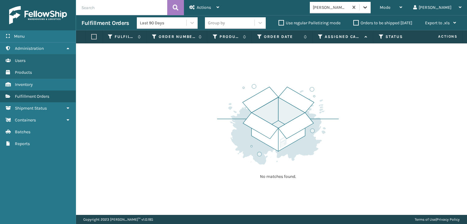
click at [370, 11] on div at bounding box center [364, 7] width 11 height 11
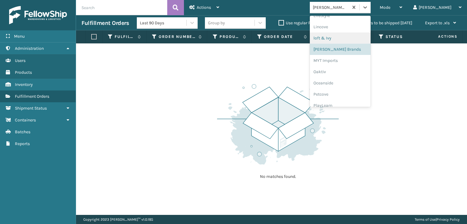
scroll to position [293, 0]
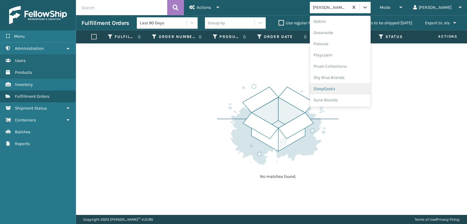
click at [352, 87] on div "SleepGeekz" at bounding box center [340, 88] width 61 height 11
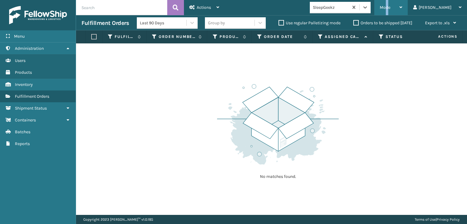
click at [390, 5] on span "Mode" at bounding box center [384, 7] width 11 height 5
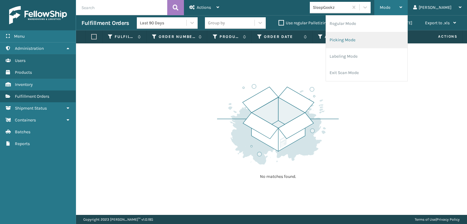
click at [373, 39] on li "Picking Mode" at bounding box center [366, 40] width 81 height 16
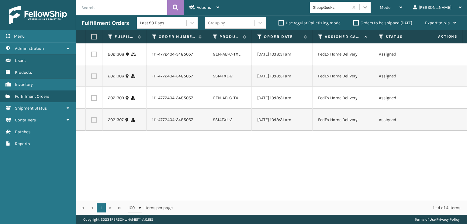
click at [368, 6] on icon at bounding box center [365, 7] width 6 height 6
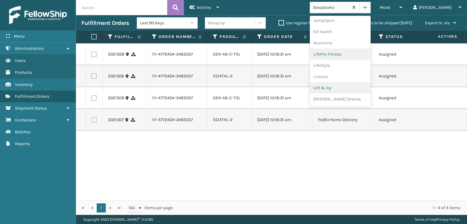
scroll to position [192, 0]
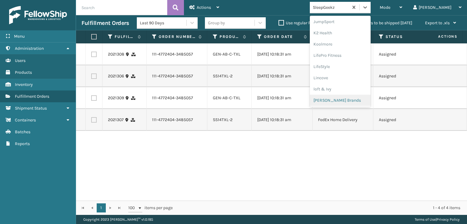
click at [350, 101] on div "Milliard Brands" at bounding box center [340, 100] width 61 height 11
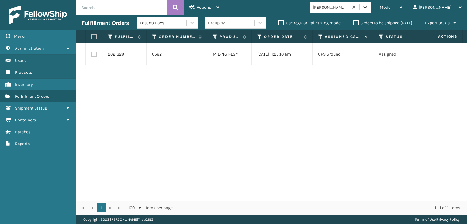
click at [368, 6] on icon at bounding box center [365, 7] width 6 height 6
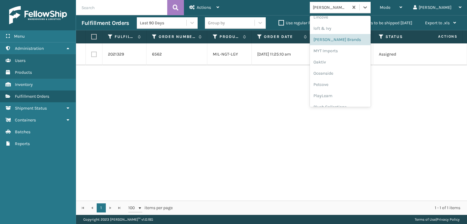
scroll to position [293, 0]
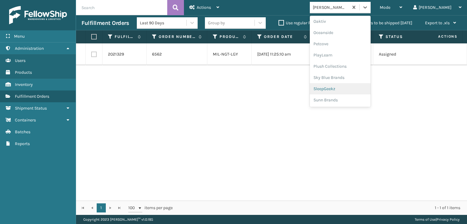
click at [349, 89] on div "SleepGeekz" at bounding box center [340, 88] width 61 height 11
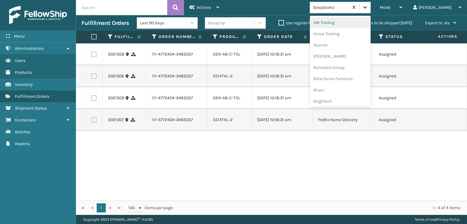
click at [367, 8] on icon at bounding box center [365, 7] width 4 height 2
click at [345, 78] on div "FoamTex" at bounding box center [340, 77] width 61 height 11
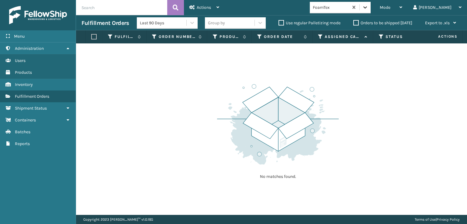
click at [370, 11] on div at bounding box center [364, 7] width 11 height 11
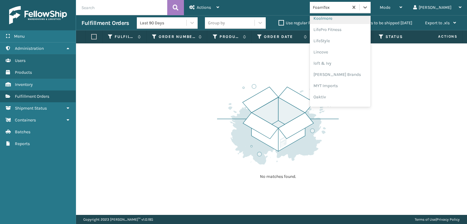
scroll to position [253, 0]
click at [354, 39] on div "Milliard Brands" at bounding box center [340, 39] width 61 height 11
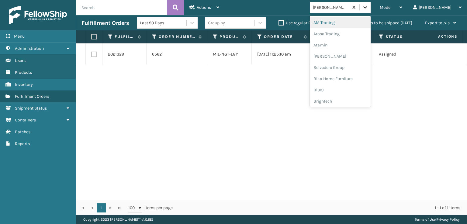
click at [367, 7] on icon at bounding box center [365, 7] width 4 height 2
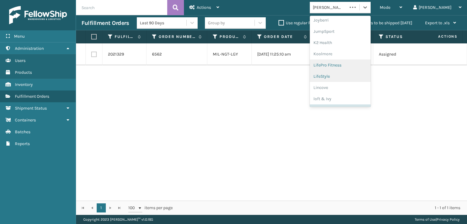
scroll to position [192, 0]
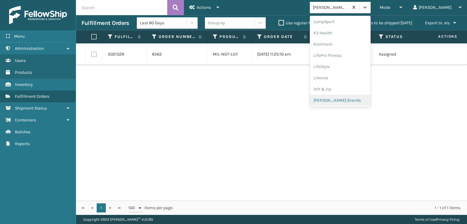
click at [347, 100] on div "Milliard Brands" at bounding box center [340, 100] width 61 height 11
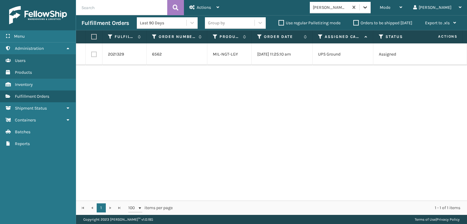
click at [370, 7] on div at bounding box center [364, 7] width 11 height 11
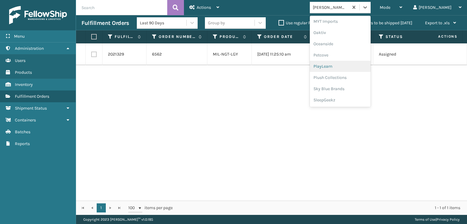
scroll to position [293, 0]
click at [354, 66] on div "Plush Collections" at bounding box center [340, 66] width 61 height 11
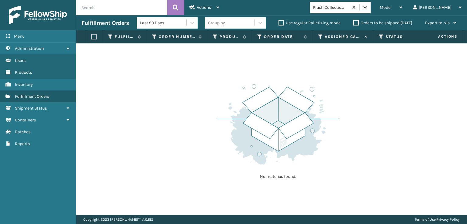
click at [368, 8] on icon at bounding box center [365, 7] width 6 height 6
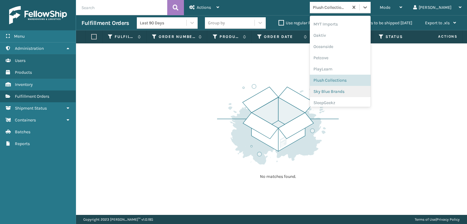
scroll to position [283, 0]
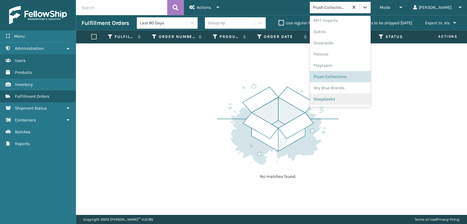
click at [351, 99] on div "SleepGeekz" at bounding box center [340, 99] width 61 height 11
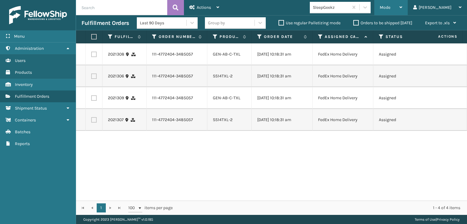
click at [402, 5] on div "Mode" at bounding box center [390, 7] width 22 height 15
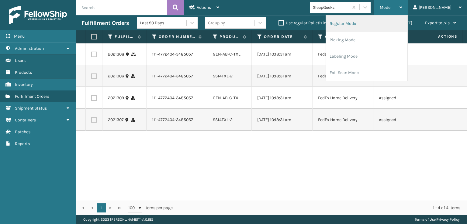
click at [363, 23] on li "Regular Mode" at bounding box center [366, 23] width 81 height 16
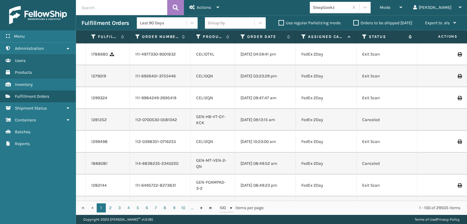
click at [363, 36] on icon at bounding box center [364, 36] width 5 height 5
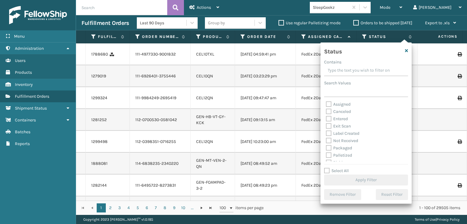
scroll to position [34, 0]
click at [328, 128] on label "Picking" at bounding box center [337, 128] width 22 height 5
click at [326, 128] on input "Picking" at bounding box center [326, 127] width 0 height 4
checkbox input "true"
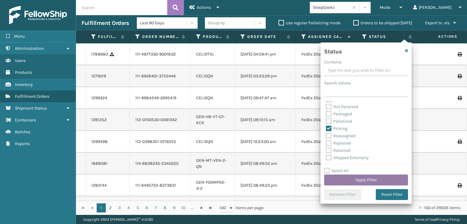
click at [359, 180] on button "Apply Filter" at bounding box center [366, 180] width 84 height 11
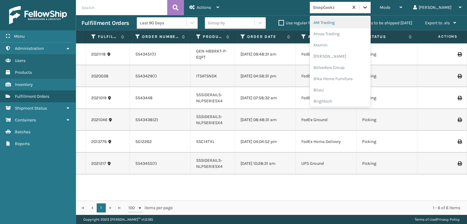
click at [368, 9] on icon at bounding box center [365, 7] width 6 height 6
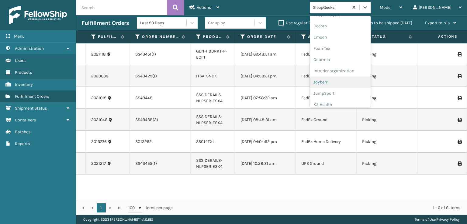
scroll to position [121, 0]
click at [346, 44] on div "FoamTex" at bounding box center [340, 47] width 61 height 11
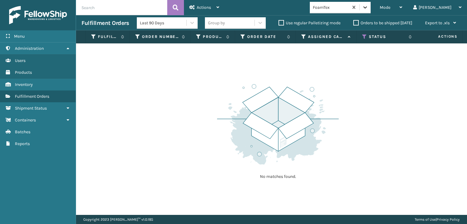
click at [368, 7] on icon at bounding box center [365, 7] width 6 height 6
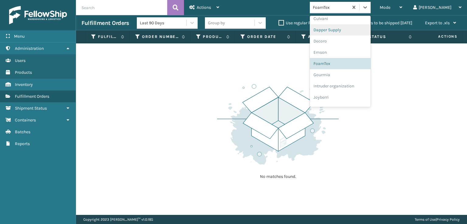
scroll to position [192, 0]
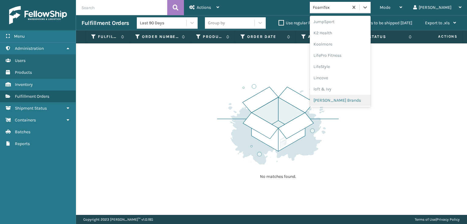
click at [354, 99] on div "Milliard Brands" at bounding box center [340, 100] width 61 height 11
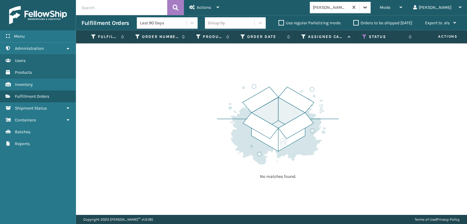
click at [368, 9] on icon at bounding box center [365, 7] width 6 height 6
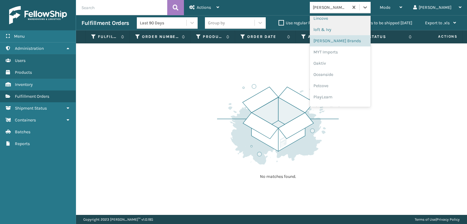
scroll to position [283, 0]
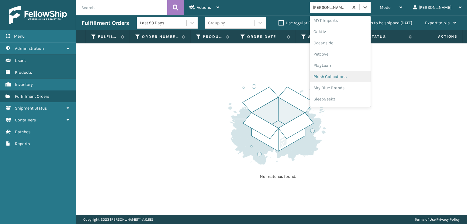
click at [350, 78] on div "Plush Collections" at bounding box center [340, 76] width 61 height 11
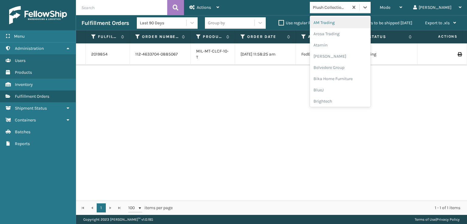
click at [370, 13] on div "Plush Collections" at bounding box center [340, 8] width 61 height 12
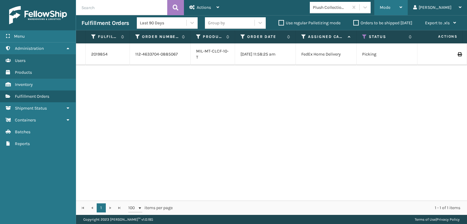
click at [402, 2] on div "Mode" at bounding box center [390, 7] width 22 height 15
click at [305, 130] on div "2019854 112-4633704-0885067 MIL-MT-CLCF-10-T 08/14/2025 11:58:25 am FedEx Home …" at bounding box center [271, 121] width 391 height 157
click at [364, 36] on icon at bounding box center [364, 36] width 5 height 5
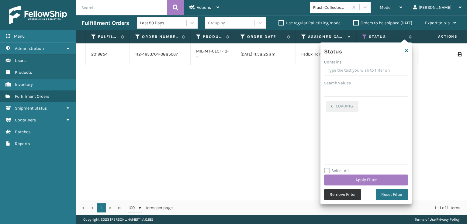
click at [335, 195] on button "Remove Filter" at bounding box center [342, 194] width 37 height 11
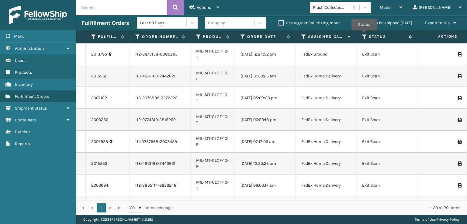
click at [364, 35] on icon at bounding box center [364, 36] width 5 height 5
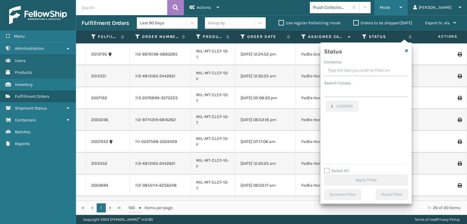
click at [390, 9] on span "Mode" at bounding box center [384, 7] width 11 height 5
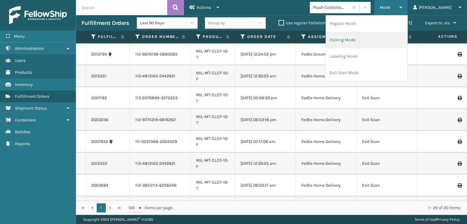
click at [368, 38] on li "Picking Mode" at bounding box center [366, 40] width 81 height 16
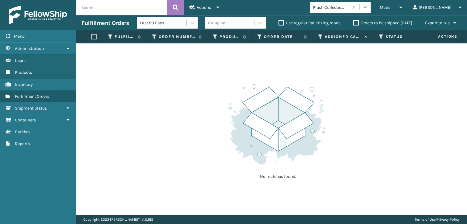
click at [368, 6] on icon at bounding box center [365, 7] width 6 height 6
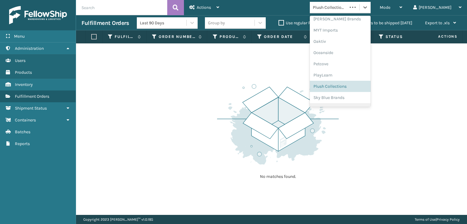
scroll to position [293, 0]
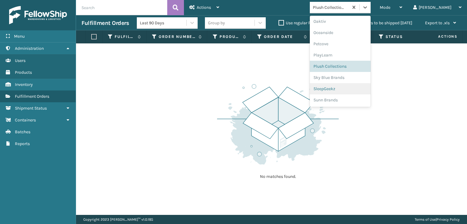
click at [345, 89] on div "SleepGeekz" at bounding box center [340, 88] width 61 height 11
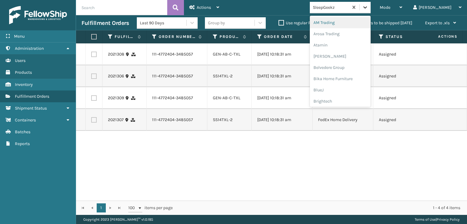
click at [368, 10] on icon at bounding box center [365, 7] width 6 height 6
click at [348, 88] on div "SleepGeekz" at bounding box center [340, 88] width 61 height 11
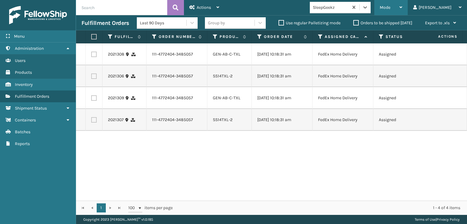
click at [402, 5] on div "Mode" at bounding box center [390, 7] width 22 height 15
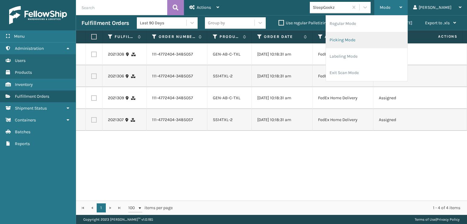
click at [365, 39] on li "Picking Mode" at bounding box center [366, 40] width 81 height 16
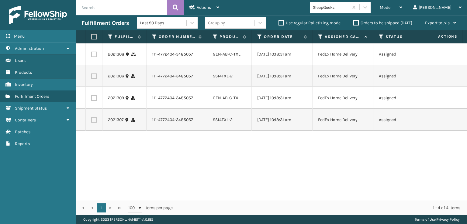
click at [94, 36] on label at bounding box center [93, 36] width 4 height 5
click at [91, 36] on input "checkbox" at bounding box center [91, 37] width 0 height 4
checkbox input "true"
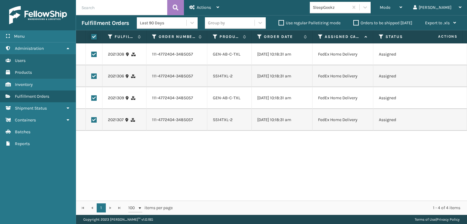
checkbox input "true"
click at [207, 5] on span "Actions" at bounding box center [204, 7] width 14 height 5
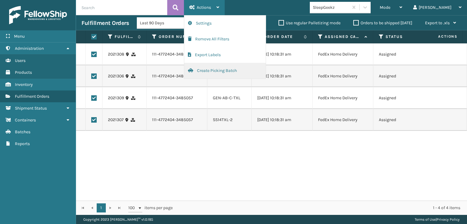
click at [215, 68] on button "Create Picking Batch" at bounding box center [224, 71] width 81 height 16
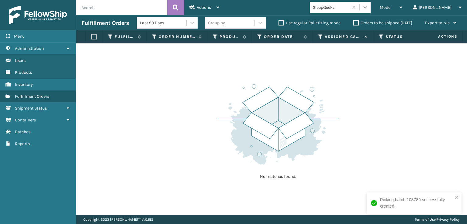
click at [370, 11] on div at bounding box center [364, 7] width 11 height 11
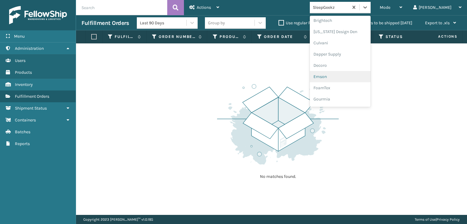
scroll to position [91, 0]
click at [344, 77] on div "FoamTex" at bounding box center [340, 77] width 61 height 11
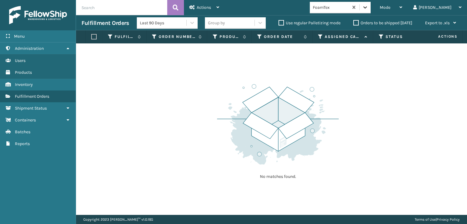
click at [368, 5] on icon at bounding box center [365, 7] width 6 height 6
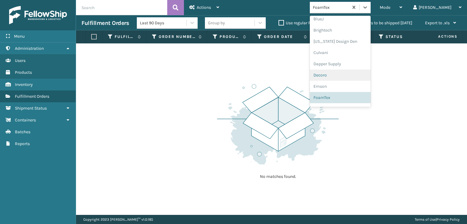
scroll to position [192, 0]
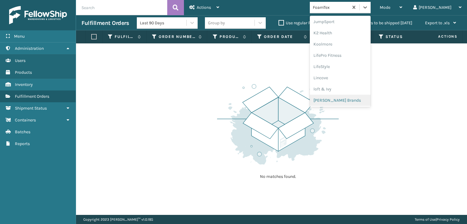
click at [346, 99] on div "Milliard Brands" at bounding box center [340, 100] width 61 height 11
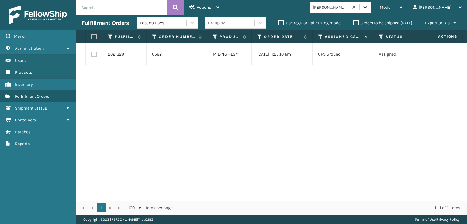
click at [370, 11] on div at bounding box center [364, 7] width 11 height 11
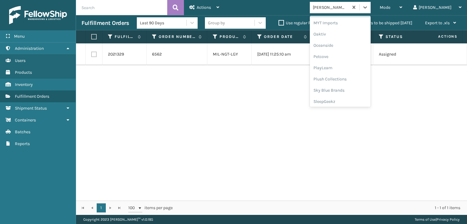
scroll to position [283, 0]
click at [344, 73] on div "Plush Collections" at bounding box center [340, 76] width 61 height 11
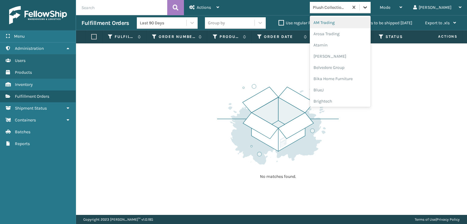
click at [368, 9] on icon at bounding box center [365, 7] width 6 height 6
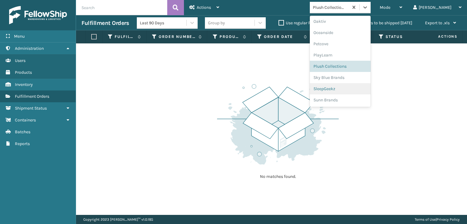
click at [345, 91] on div "SleepGeekz" at bounding box center [340, 88] width 61 height 11
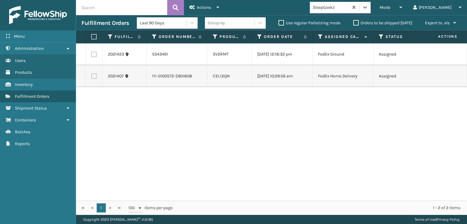
click at [94, 79] on label at bounding box center [93, 76] width 5 height 5
click at [91, 77] on input "checkbox" at bounding box center [91, 76] width 0 height 4
checkbox input "true"
click at [95, 55] on label at bounding box center [93, 54] width 5 height 5
click at [91, 55] on input "checkbox" at bounding box center [91, 54] width 0 height 4
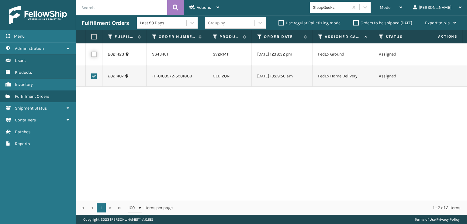
checkbox input "true"
click at [204, 7] on span "Actions" at bounding box center [204, 7] width 14 height 5
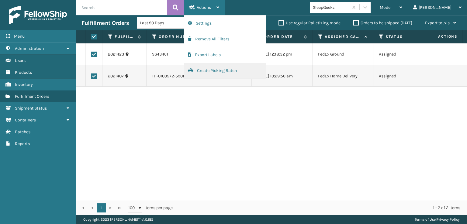
click at [208, 70] on button "Create Picking Batch" at bounding box center [224, 71] width 81 height 16
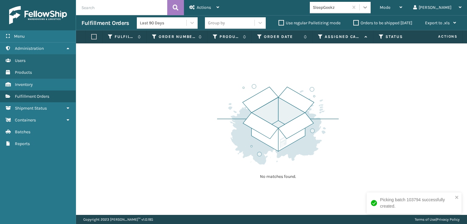
click at [368, 10] on icon at bounding box center [365, 7] width 6 height 6
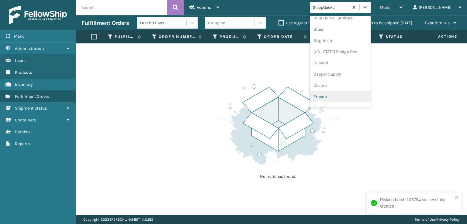
scroll to position [121, 0]
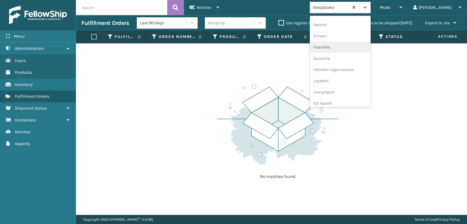
click at [345, 46] on div "FoamTex" at bounding box center [340, 47] width 61 height 11
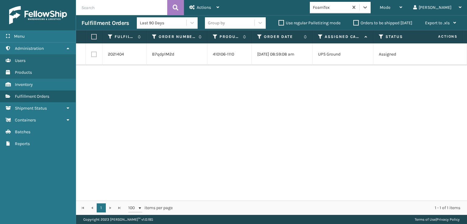
click at [94, 53] on label at bounding box center [93, 54] width 5 height 5
click at [91, 53] on input "checkbox" at bounding box center [91, 54] width 0 height 4
checkbox input "true"
drag, startPoint x: 196, startPoint y: 5, endPoint x: 198, endPoint y: 12, distance: 7.3
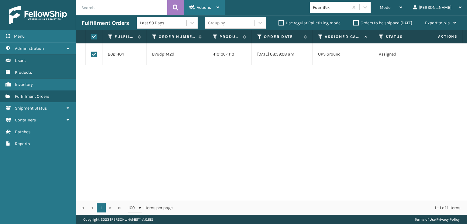
click at [196, 6] on div "Actions" at bounding box center [204, 7] width 30 height 15
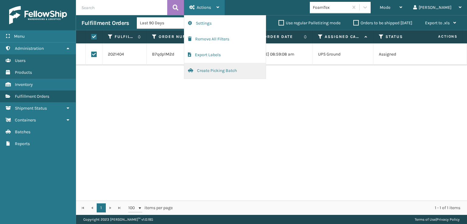
click at [212, 72] on button "Create Picking Batch" at bounding box center [224, 71] width 81 height 16
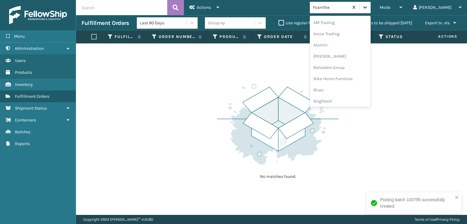
click at [370, 11] on div at bounding box center [364, 7] width 11 height 11
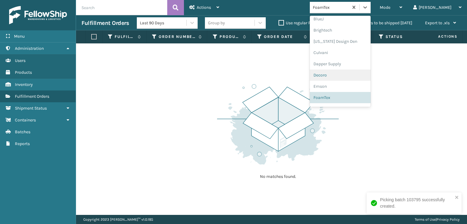
scroll to position [192, 0]
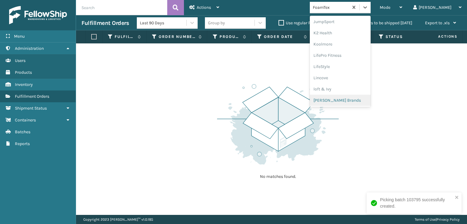
click at [358, 101] on div "Milliard Brands" at bounding box center [340, 100] width 61 height 11
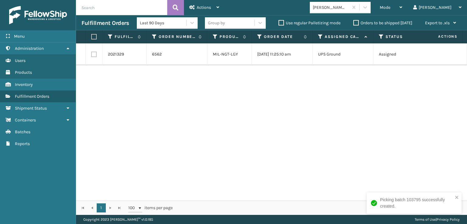
click at [92, 56] on label at bounding box center [93, 54] width 5 height 5
click at [91, 56] on input "checkbox" at bounding box center [91, 54] width 0 height 4
checkbox input "true"
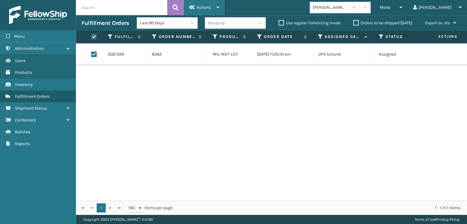
click at [200, 11] on div "Actions" at bounding box center [204, 7] width 30 height 15
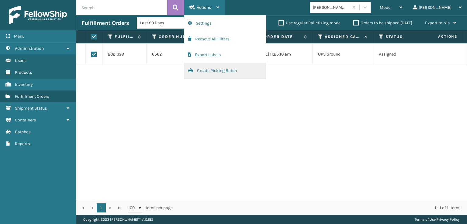
click at [219, 70] on button "Create Picking Batch" at bounding box center [224, 71] width 81 height 16
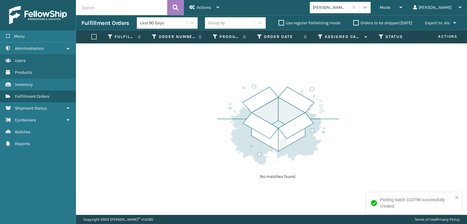
click at [370, 2] on div at bounding box center [364, 7] width 11 height 11
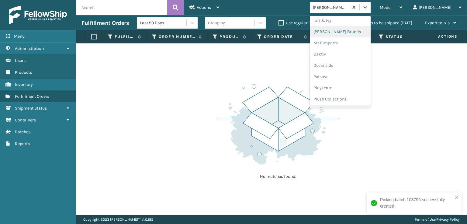
scroll to position [293, 0]
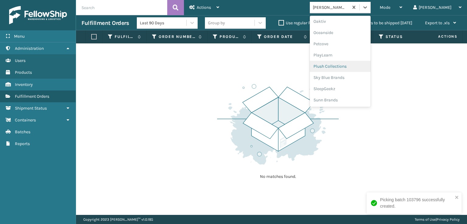
click at [346, 67] on div "Plush Collections" at bounding box center [340, 66] width 61 height 11
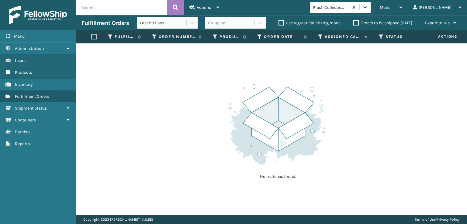
click at [368, 7] on icon at bounding box center [365, 7] width 6 height 6
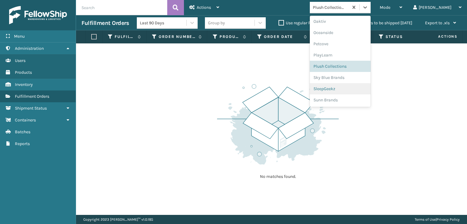
click at [346, 88] on div "SleepGeekz" at bounding box center [340, 88] width 61 height 11
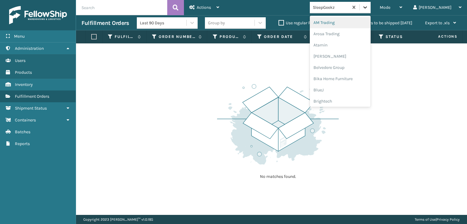
click at [368, 7] on icon at bounding box center [365, 7] width 6 height 6
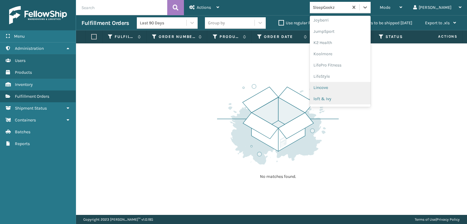
scroll to position [192, 0]
click at [347, 100] on div "Milliard Brands" at bounding box center [340, 100] width 61 height 11
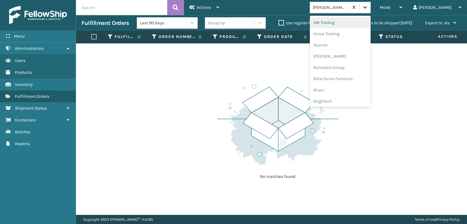
click at [368, 7] on icon at bounding box center [365, 7] width 6 height 6
click at [344, 68] on div "FoamTex" at bounding box center [340, 67] width 61 height 11
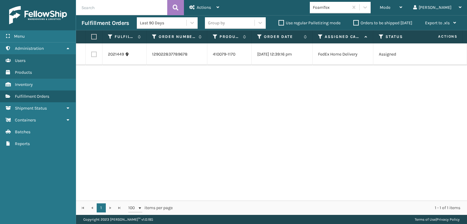
click at [95, 54] on label at bounding box center [93, 54] width 5 height 5
click at [91, 54] on input "checkbox" at bounding box center [91, 54] width 0 height 4
checkbox input "true"
click at [199, 4] on div "Actions" at bounding box center [204, 7] width 30 height 15
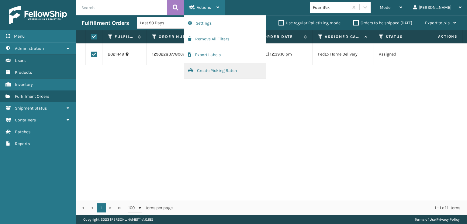
click at [217, 70] on button "Create Picking Batch" at bounding box center [224, 71] width 81 height 16
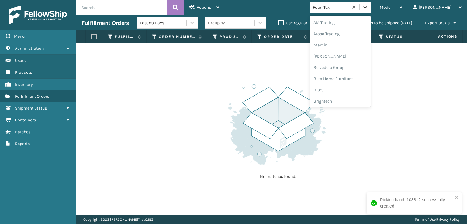
click at [370, 4] on div at bounding box center [364, 7] width 11 height 11
click at [351, 101] on div "Milliard Brands" at bounding box center [340, 100] width 61 height 11
click at [368, 9] on icon at bounding box center [365, 7] width 6 height 6
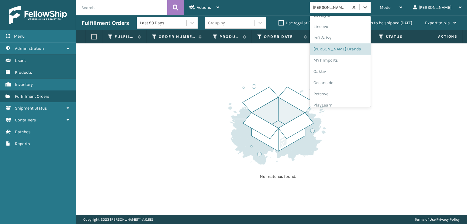
scroll to position [293, 0]
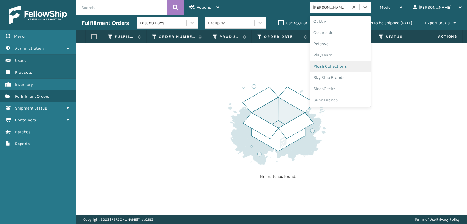
click at [350, 64] on div "Plush Collections" at bounding box center [340, 66] width 61 height 11
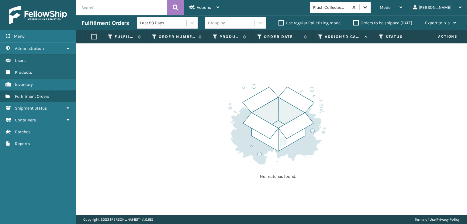
click at [368, 7] on icon at bounding box center [365, 7] width 6 height 6
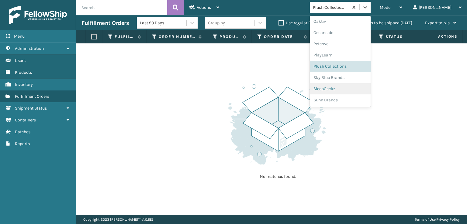
click at [343, 88] on div "SleepGeekz" at bounding box center [340, 88] width 61 height 11
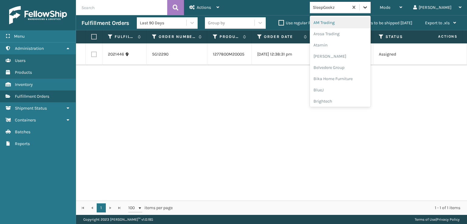
click at [370, 9] on div at bounding box center [364, 7] width 11 height 11
click at [353, 88] on div "SleepGeekz" at bounding box center [340, 88] width 61 height 11
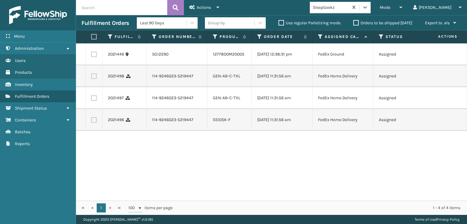
click at [94, 123] on label at bounding box center [93, 119] width 5 height 5
click at [91, 121] on input "checkbox" at bounding box center [91, 119] width 0 height 4
checkbox input "true"
click at [94, 101] on label at bounding box center [93, 97] width 5 height 5
click at [91, 99] on input "checkbox" at bounding box center [91, 97] width 0 height 4
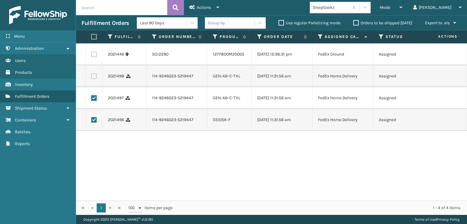
checkbox input "true"
click at [93, 77] on label at bounding box center [93, 76] width 5 height 5
click at [91, 77] on input "checkbox" at bounding box center [91, 76] width 0 height 4
checkbox input "true"
click at [205, 9] on span "Actions" at bounding box center [204, 7] width 14 height 5
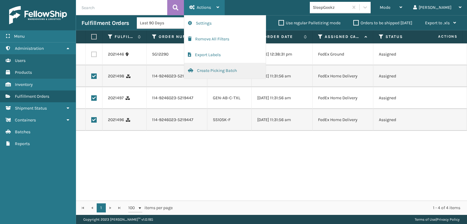
click at [201, 70] on button "Create Picking Batch" at bounding box center [224, 71] width 81 height 16
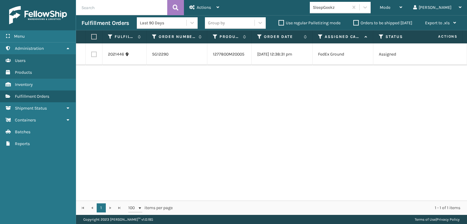
click at [121, 99] on div "2021446 SG12290 1277800M20005 08/15/2025 12:38:31 pm FedEx Ground Assigned 08/1…" at bounding box center [271, 121] width 391 height 157
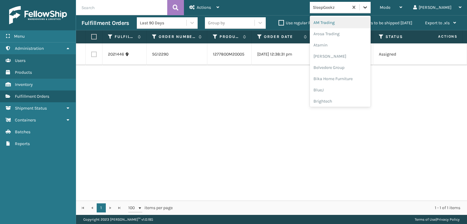
click at [370, 5] on div at bounding box center [364, 7] width 11 height 11
click at [350, 76] on div "FoamTex" at bounding box center [340, 77] width 61 height 11
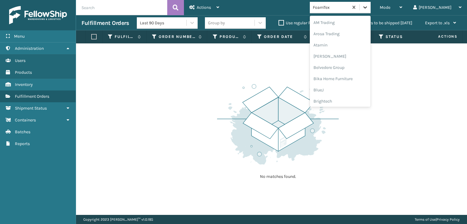
click at [370, 4] on div at bounding box center [364, 7] width 11 height 11
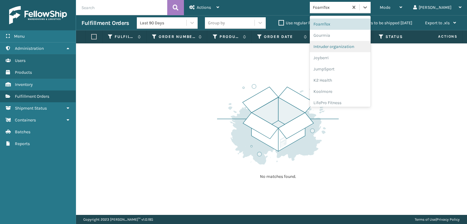
scroll to position [192, 0]
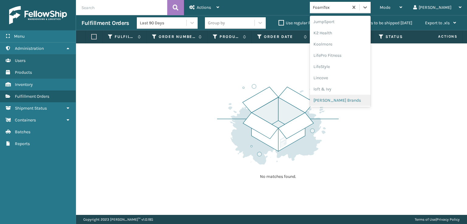
click at [356, 98] on div "Milliard Brands" at bounding box center [340, 100] width 61 height 11
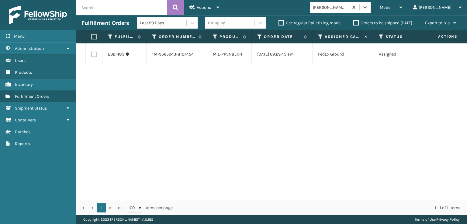
click at [95, 54] on label at bounding box center [93, 54] width 5 height 5
click at [91, 54] on input "checkbox" at bounding box center [91, 54] width 0 height 4
checkbox input "true"
click at [196, 7] on div "Actions" at bounding box center [204, 7] width 30 height 15
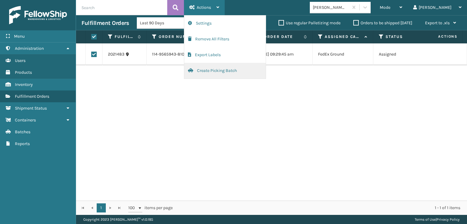
click at [202, 71] on button "Create Picking Batch" at bounding box center [224, 71] width 81 height 16
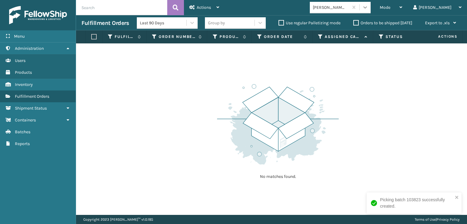
click at [368, 8] on icon at bounding box center [365, 7] width 6 height 6
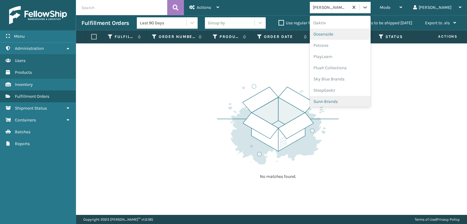
scroll to position [293, 0]
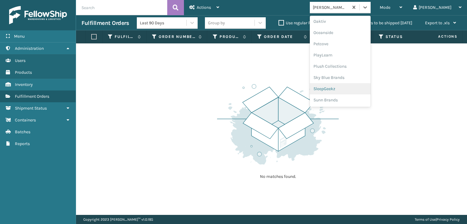
click at [349, 90] on div "SleepGeekz" at bounding box center [340, 88] width 61 height 11
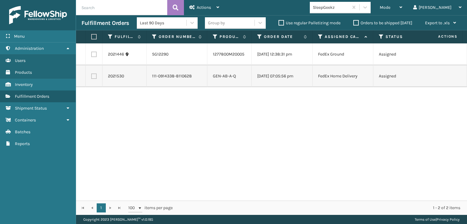
click at [93, 78] on label at bounding box center [93, 76] width 5 height 5
click at [91, 77] on input "checkbox" at bounding box center [91, 76] width 0 height 4
checkbox input "true"
click at [202, 9] on span "Actions" at bounding box center [204, 7] width 14 height 5
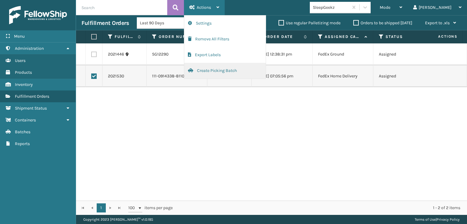
click at [215, 70] on button "Create Picking Batch" at bounding box center [224, 71] width 81 height 16
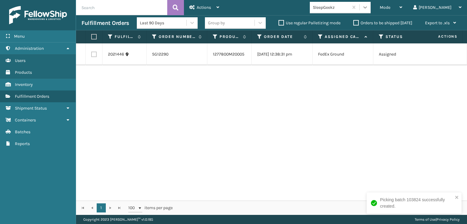
click at [368, 9] on icon at bounding box center [365, 7] width 6 height 6
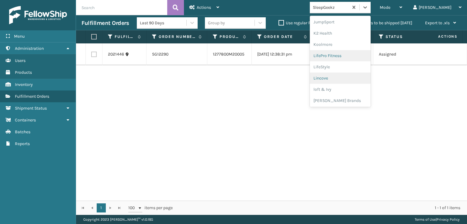
scroll to position [192, 0]
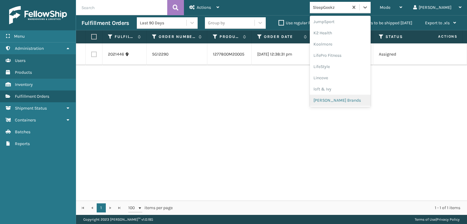
click at [354, 98] on div "Milliard Brands" at bounding box center [340, 100] width 61 height 11
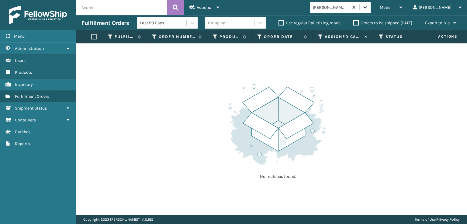
click at [368, 9] on icon at bounding box center [365, 7] width 6 height 6
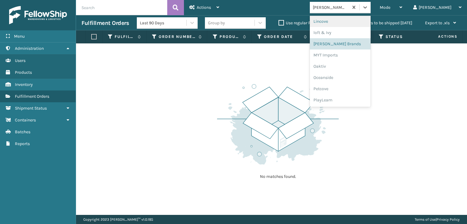
scroll to position [293, 0]
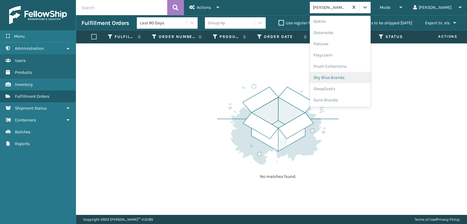
click at [351, 79] on div "Sky Blue Brands" at bounding box center [340, 77] width 61 height 11
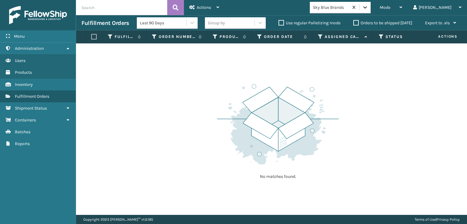
click at [370, 11] on div at bounding box center [364, 7] width 11 height 11
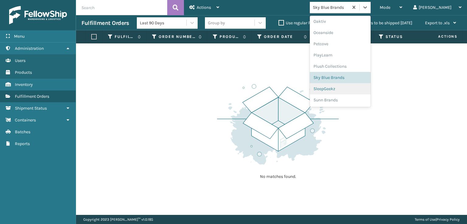
click at [350, 88] on div "SleepGeekz" at bounding box center [340, 88] width 61 height 11
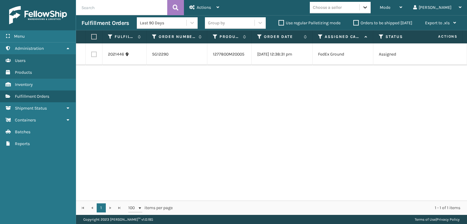
click at [368, 9] on icon at bounding box center [365, 7] width 6 height 6
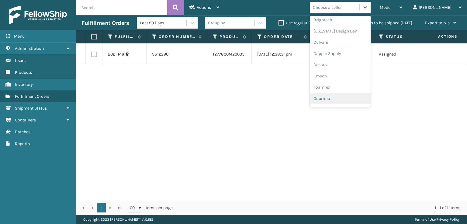
scroll to position [91, 0]
click at [348, 78] on div "FoamTex" at bounding box center [340, 77] width 61 height 11
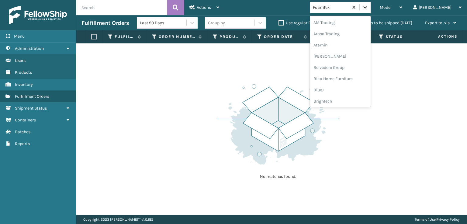
drag, startPoint x: 392, startPoint y: 3, endPoint x: 392, endPoint y: 10, distance: 6.7
click at [370, 5] on div at bounding box center [364, 7] width 11 height 11
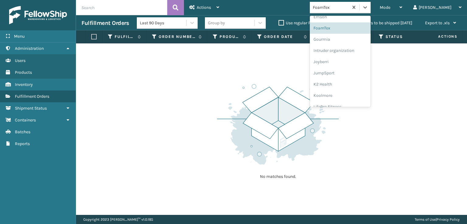
scroll to position [192, 0]
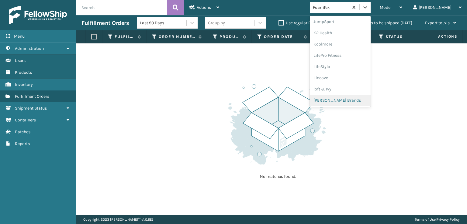
click at [345, 100] on div "Milliard Brands" at bounding box center [340, 100] width 61 height 11
click at [368, 8] on icon at bounding box center [365, 7] width 6 height 6
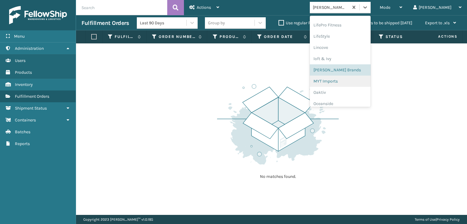
scroll to position [293, 0]
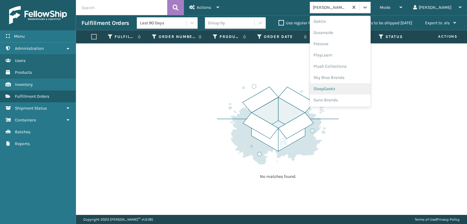
click at [351, 88] on div "SleepGeekz" at bounding box center [340, 88] width 61 height 11
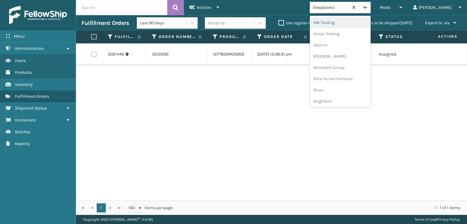
click at [368, 9] on icon at bounding box center [365, 7] width 6 height 6
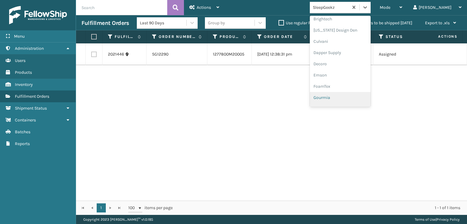
scroll to position [91, 0]
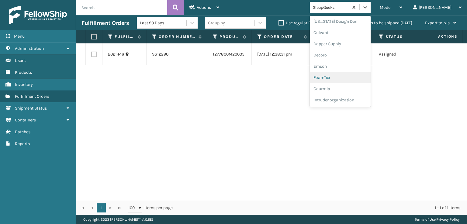
click at [346, 78] on div "FoamTex" at bounding box center [340, 77] width 61 height 11
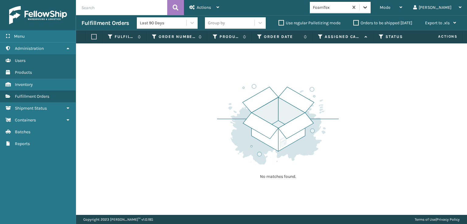
click at [367, 8] on icon at bounding box center [365, 7] width 4 height 2
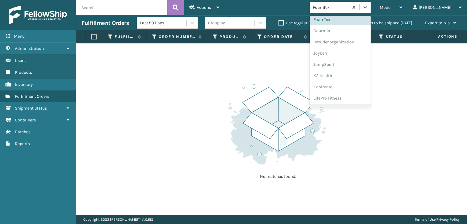
scroll to position [192, 0]
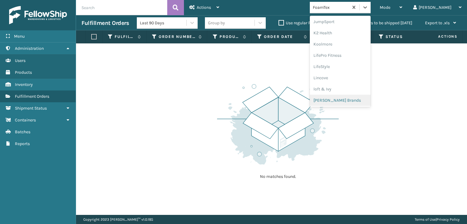
click at [350, 101] on div "Milliard Brands" at bounding box center [340, 100] width 61 height 11
click at [368, 9] on icon at bounding box center [365, 7] width 6 height 6
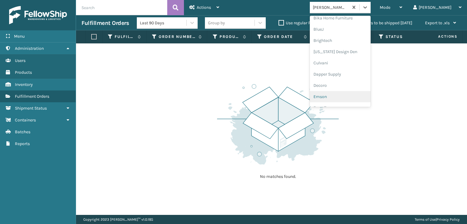
scroll to position [91, 0]
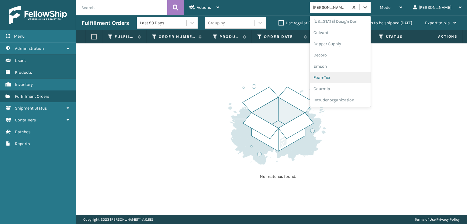
click at [348, 78] on div "FoamTex" at bounding box center [340, 77] width 61 height 11
click at [368, 10] on icon at bounding box center [365, 7] width 6 height 6
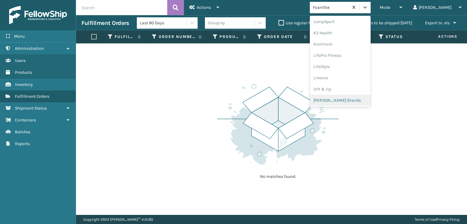
click at [349, 98] on div "Milliard Brands" at bounding box center [340, 100] width 61 height 11
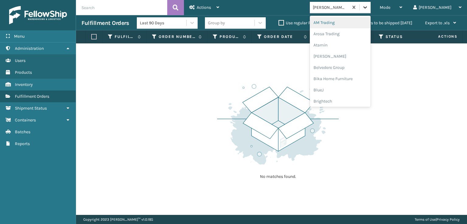
click at [368, 8] on icon at bounding box center [365, 7] width 6 height 6
click at [351, 74] on div "FoamTex" at bounding box center [340, 77] width 61 height 11
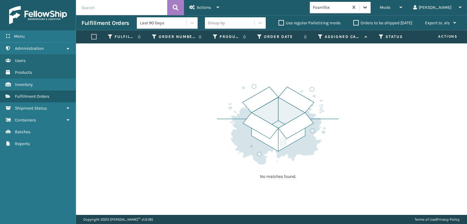
click at [368, 8] on icon at bounding box center [365, 7] width 6 height 6
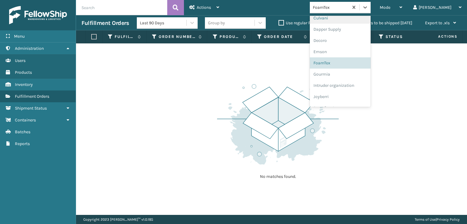
scroll to position [192, 0]
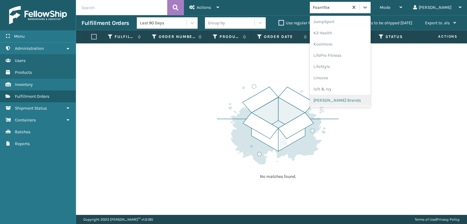
click at [356, 99] on div "Milliard Brands" at bounding box center [340, 100] width 61 height 11
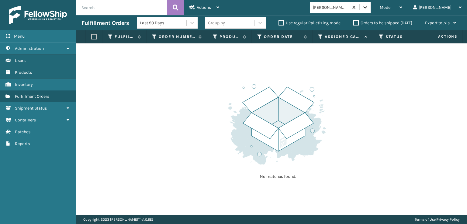
click at [368, 9] on icon at bounding box center [365, 7] width 6 height 6
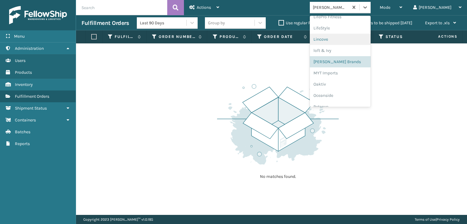
scroll to position [293, 0]
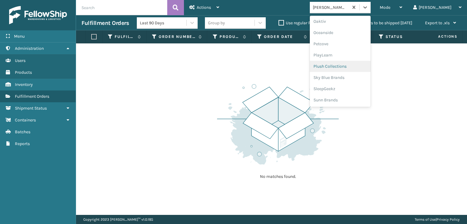
click at [346, 66] on div "Plush Collections" at bounding box center [340, 66] width 61 height 11
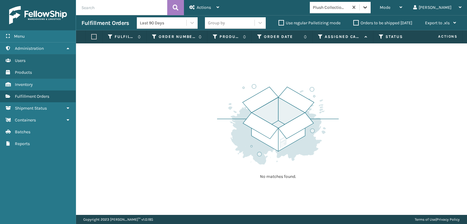
click at [368, 7] on icon at bounding box center [365, 7] width 6 height 6
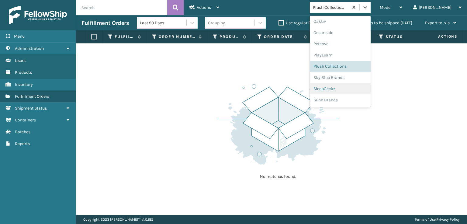
click at [346, 89] on div "SleepGeekz" at bounding box center [340, 88] width 61 height 11
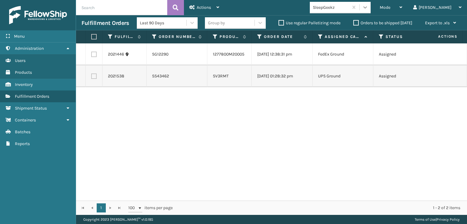
click at [368, 9] on icon at bounding box center [365, 7] width 6 height 6
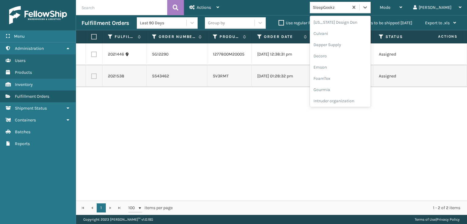
scroll to position [91, 0]
click at [349, 78] on div "FoamTex" at bounding box center [340, 77] width 61 height 11
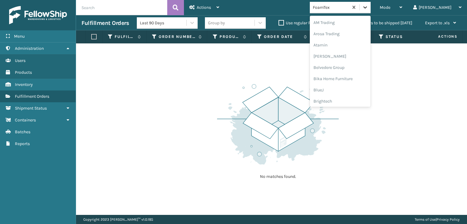
click at [370, 10] on div at bounding box center [364, 7] width 11 height 11
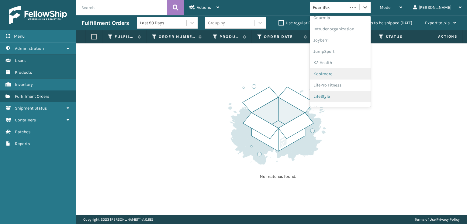
scroll to position [192, 0]
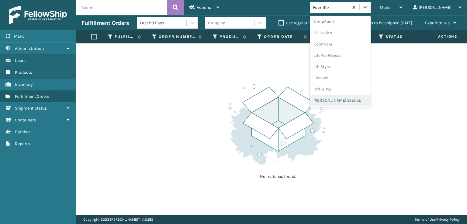
click at [355, 99] on div "Milliard Brands" at bounding box center [340, 100] width 61 height 11
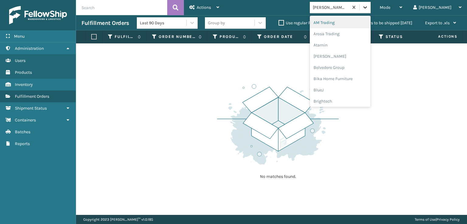
click at [368, 9] on icon at bounding box center [365, 7] width 6 height 6
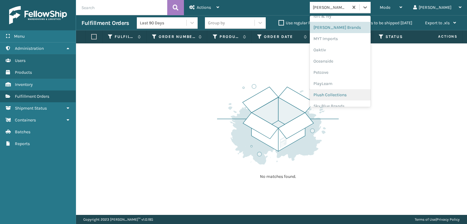
scroll to position [283, 0]
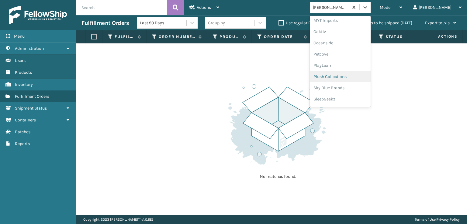
click at [350, 76] on div "Plush Collections" at bounding box center [340, 76] width 61 height 11
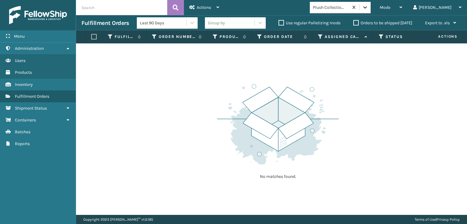
click at [368, 8] on icon at bounding box center [365, 7] width 6 height 6
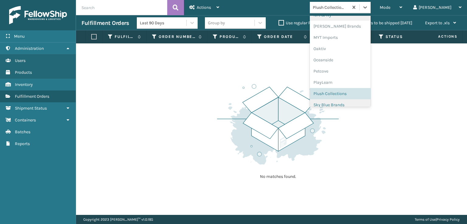
scroll to position [293, 0]
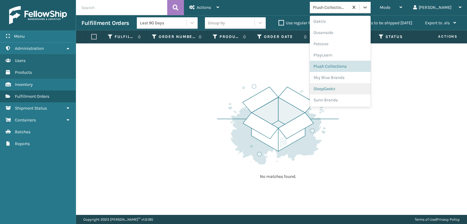
click at [356, 88] on div "SleepGeekz" at bounding box center [340, 88] width 61 height 11
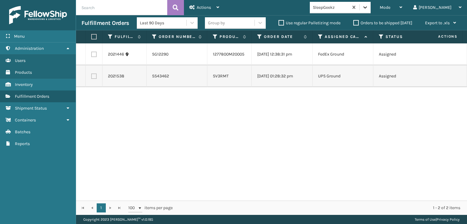
click at [368, 6] on icon at bounding box center [365, 7] width 6 height 6
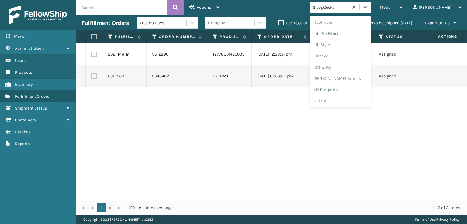
scroll to position [222, 0]
click at [345, 71] on div "Milliard Brands" at bounding box center [340, 69] width 61 height 11
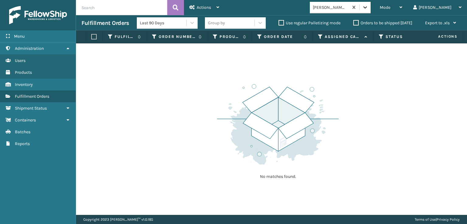
click at [368, 5] on icon at bounding box center [365, 7] width 6 height 6
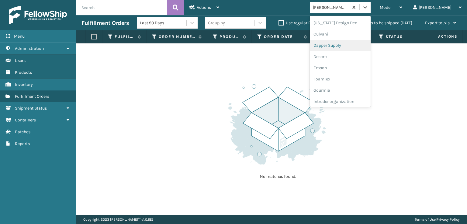
scroll to position [91, 0]
click at [350, 75] on div "FoamTex" at bounding box center [340, 77] width 61 height 11
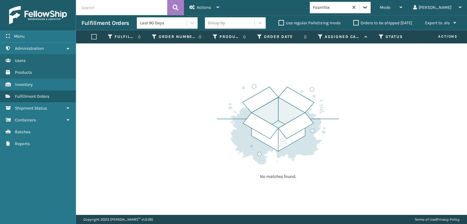
click at [368, 7] on icon at bounding box center [365, 7] width 6 height 6
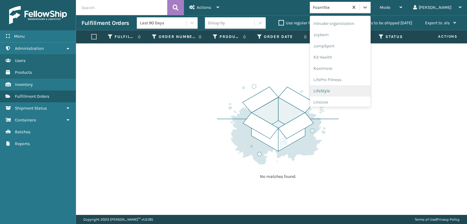
scroll to position [192, 0]
click at [351, 100] on div "Milliard Brands" at bounding box center [340, 100] width 61 height 11
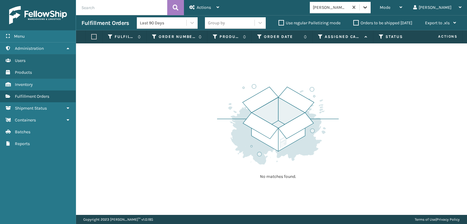
click at [370, 2] on div at bounding box center [364, 7] width 11 height 11
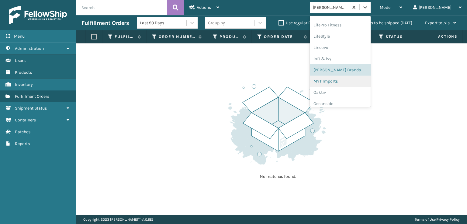
scroll to position [293, 0]
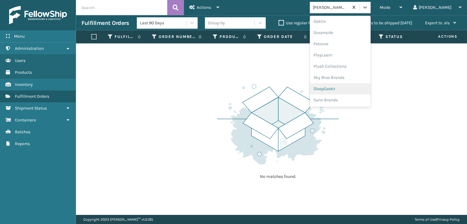
click at [350, 87] on div "SleepGeekz" at bounding box center [340, 88] width 61 height 11
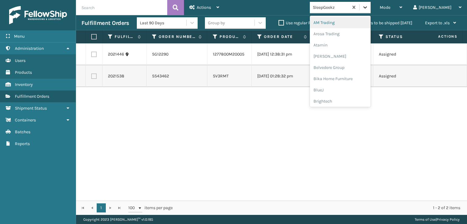
click at [368, 9] on icon at bounding box center [365, 7] width 6 height 6
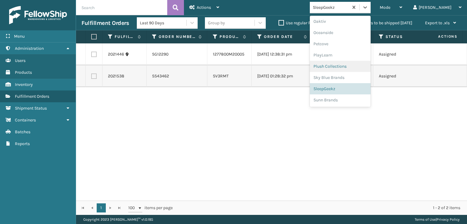
click at [350, 65] on div "Plush Collections" at bounding box center [340, 66] width 61 height 11
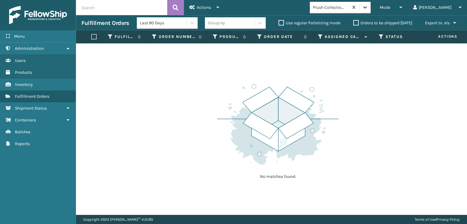
click at [368, 5] on icon at bounding box center [365, 7] width 6 height 6
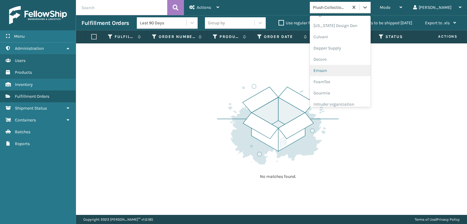
scroll to position [91, 0]
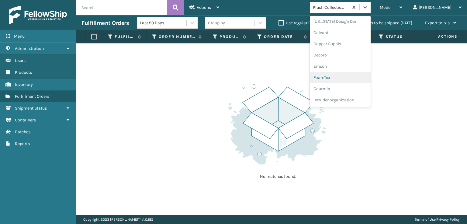
click at [350, 78] on div "FoamTex" at bounding box center [340, 77] width 61 height 11
click at [368, 6] on icon at bounding box center [365, 7] width 6 height 6
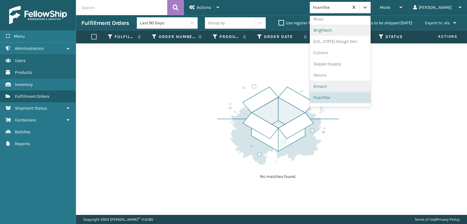
scroll to position [192, 0]
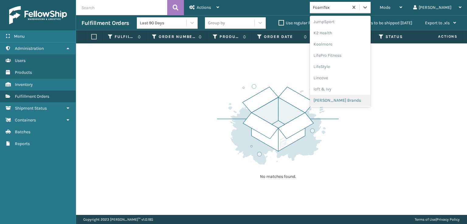
click at [351, 101] on div "Milliard Brands" at bounding box center [340, 100] width 61 height 11
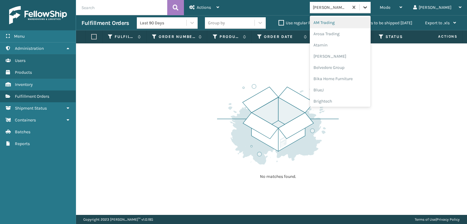
click at [367, 7] on icon at bounding box center [365, 7] width 4 height 2
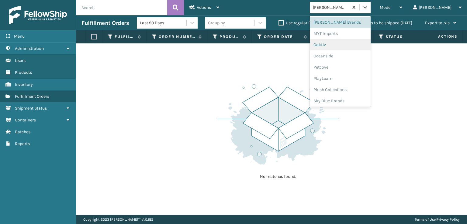
scroll to position [293, 0]
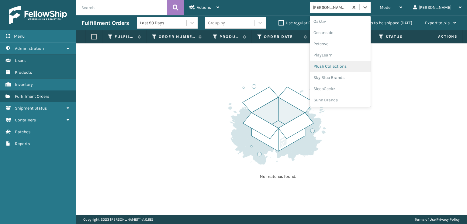
click at [349, 67] on div "Plush Collections" at bounding box center [340, 66] width 61 height 11
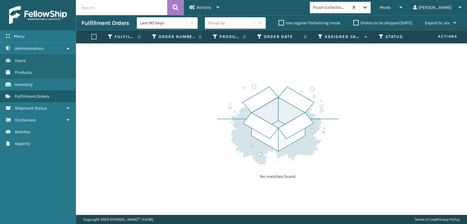
click at [370, 12] on div at bounding box center [364, 7] width 11 height 11
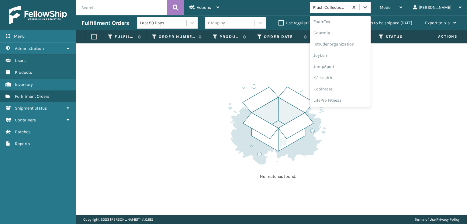
scroll to position [192, 0]
click at [345, 98] on div "Milliard Brands" at bounding box center [340, 100] width 61 height 11
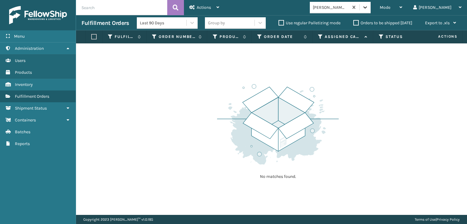
click at [368, 8] on icon at bounding box center [365, 7] width 6 height 6
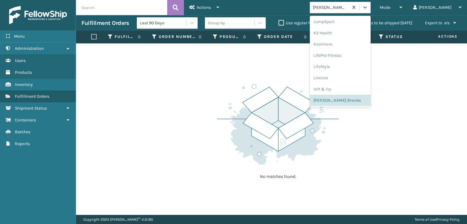
scroll to position [293, 0]
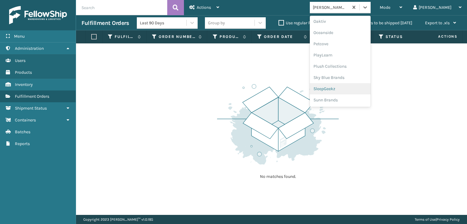
click at [349, 90] on div "SleepGeekz" at bounding box center [340, 88] width 61 height 11
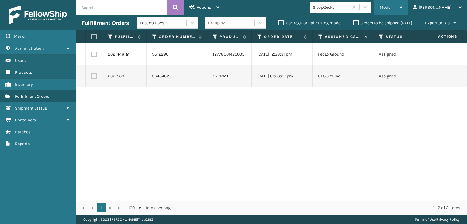
click at [402, 6] on div "Mode" at bounding box center [390, 7] width 22 height 15
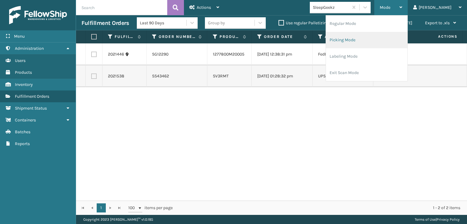
click at [368, 38] on li "Picking Mode" at bounding box center [366, 40] width 81 height 16
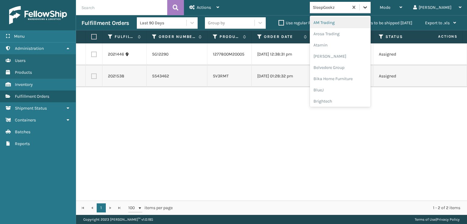
click at [368, 9] on icon at bounding box center [365, 7] width 6 height 6
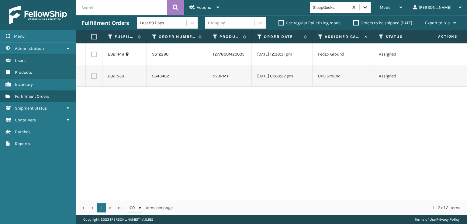
click at [367, 8] on icon at bounding box center [365, 7] width 4 height 2
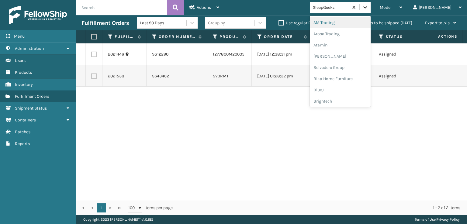
click at [367, 8] on icon at bounding box center [365, 7] width 4 height 2
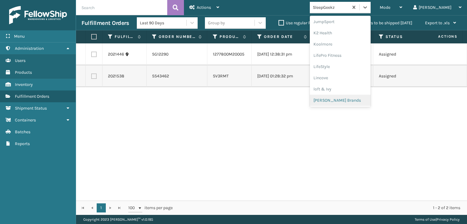
click at [355, 101] on div "Milliard Brands" at bounding box center [340, 100] width 61 height 11
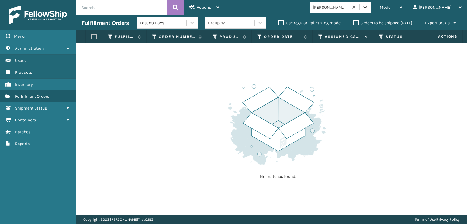
click at [368, 10] on icon at bounding box center [365, 7] width 6 height 6
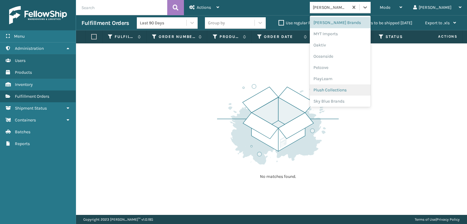
scroll to position [293, 0]
click at [349, 90] on div "SleepGeekz" at bounding box center [340, 88] width 61 height 11
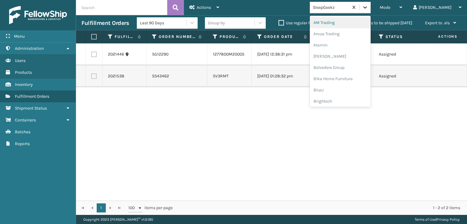
click at [370, 9] on div at bounding box center [364, 7] width 11 height 11
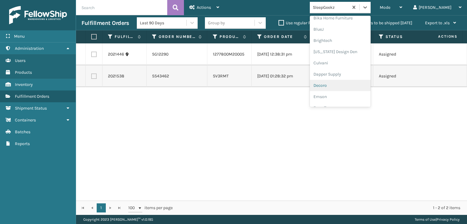
scroll to position [91, 0]
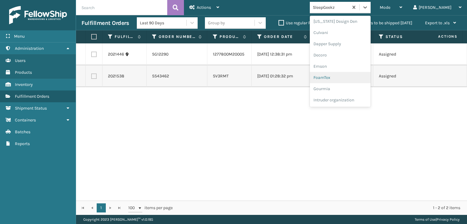
click at [344, 78] on div "FoamTex" at bounding box center [340, 77] width 61 height 11
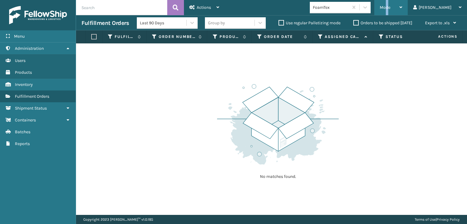
click at [390, 9] on span "Mode" at bounding box center [384, 7] width 11 height 5
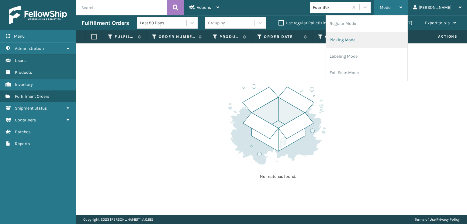
click at [367, 39] on li "Picking Mode" at bounding box center [366, 40] width 81 height 16
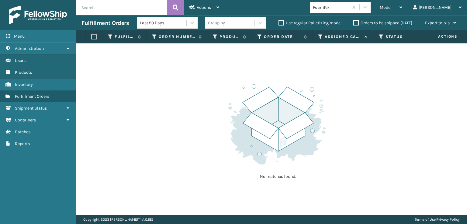
click at [387, 13] on div "Mode Regular Mode Picking Mode Labeling Mode Exit Scan Mode FoamTex tom Log Out" at bounding box center [345, 7] width 242 height 15
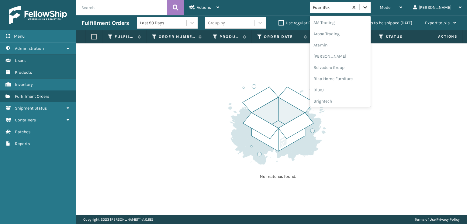
click at [368, 9] on icon at bounding box center [365, 7] width 6 height 6
click at [347, 98] on div "Milliard Brands" at bounding box center [340, 100] width 61 height 11
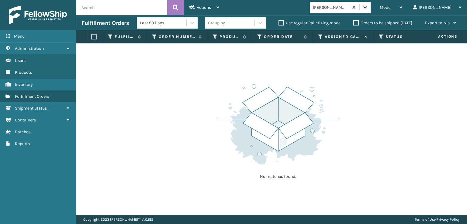
click at [368, 6] on icon at bounding box center [365, 7] width 6 height 6
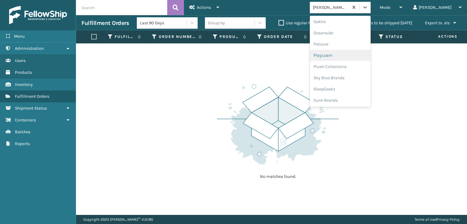
scroll to position [293, 0]
click at [351, 90] on div "SleepGeekz" at bounding box center [340, 88] width 61 height 11
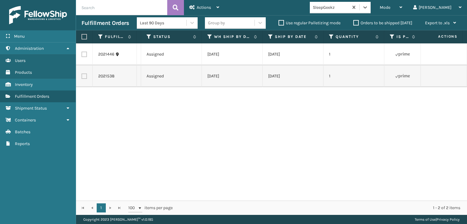
scroll to position [0, 0]
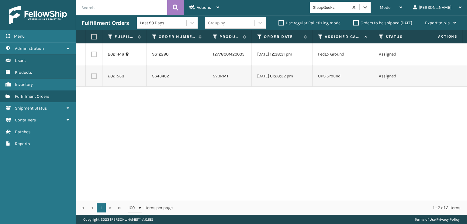
click at [95, 77] on label at bounding box center [93, 76] width 5 height 5
click at [91, 77] on input "checkbox" at bounding box center [91, 76] width 0 height 4
checkbox input "true"
click at [93, 56] on label at bounding box center [93, 54] width 5 height 5
click at [91, 56] on input "checkbox" at bounding box center [91, 54] width 0 height 4
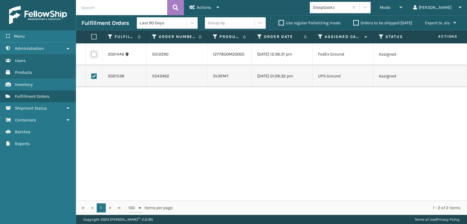
checkbox input "true"
click at [205, 6] on span "Actions" at bounding box center [204, 7] width 14 height 5
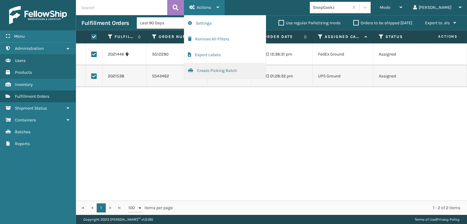
click at [207, 70] on button "Create Picking Batch" at bounding box center [224, 71] width 81 height 16
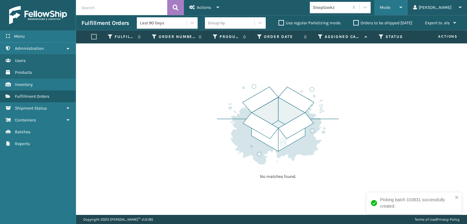
click at [390, 9] on span "Mode" at bounding box center [384, 7] width 11 height 5
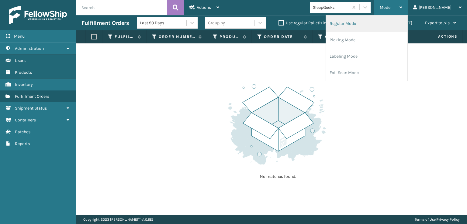
click at [368, 22] on li "Regular Mode" at bounding box center [366, 23] width 81 height 16
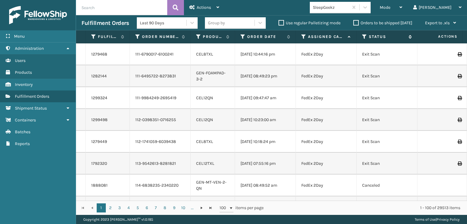
click at [363, 38] on icon at bounding box center [364, 36] width 5 height 5
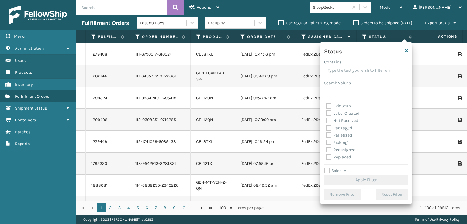
scroll to position [30, 0]
click at [329, 133] on label "Picking" at bounding box center [337, 132] width 22 height 5
click at [326, 133] on input "Picking" at bounding box center [326, 131] width 0 height 4
checkbox input "true"
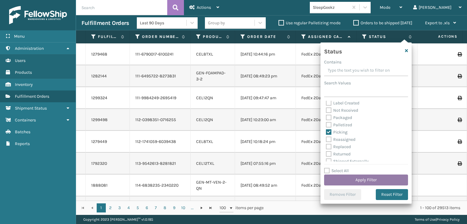
click at [359, 176] on button "Apply Filter" at bounding box center [366, 180] width 84 height 11
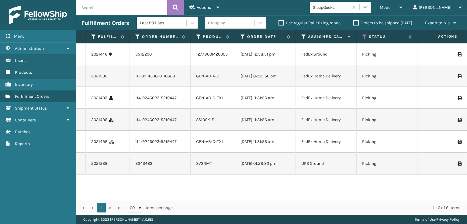
click at [368, 8] on icon at bounding box center [365, 7] width 6 height 6
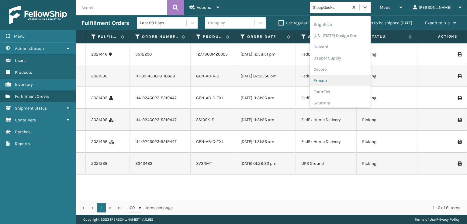
scroll to position [91, 0]
click at [347, 75] on div "FoamTex" at bounding box center [340, 77] width 61 height 11
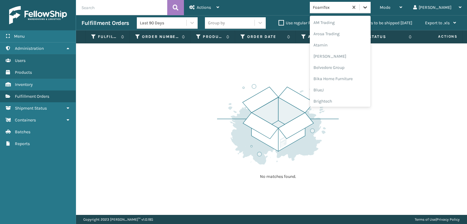
click at [368, 7] on icon at bounding box center [365, 7] width 6 height 6
click at [347, 100] on div "Milliard Brands" at bounding box center [340, 100] width 61 height 11
click at [368, 10] on icon at bounding box center [365, 7] width 6 height 6
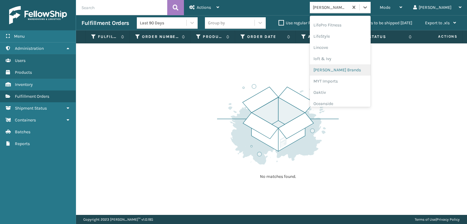
click at [350, 70] on div "Milliard Brands" at bounding box center [340, 69] width 61 height 11
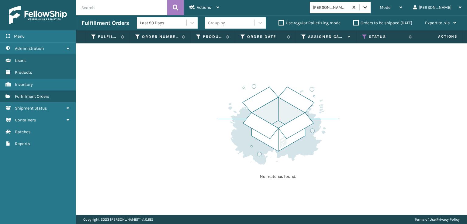
click at [368, 8] on icon at bounding box center [365, 7] width 6 height 6
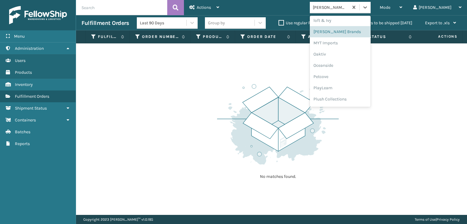
scroll to position [293, 0]
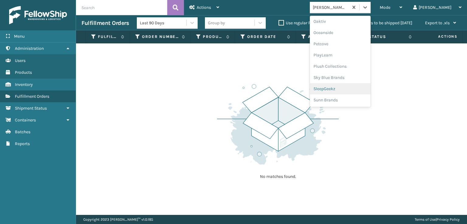
click at [354, 87] on div "SleepGeekz" at bounding box center [340, 88] width 61 height 11
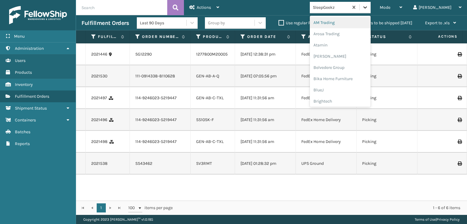
click at [368, 5] on icon at bounding box center [365, 7] width 6 height 6
click at [349, 90] on div "SleepGeekz" at bounding box center [340, 88] width 61 height 11
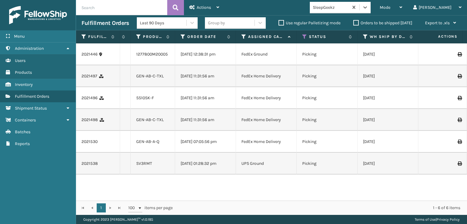
scroll to position [0, 0]
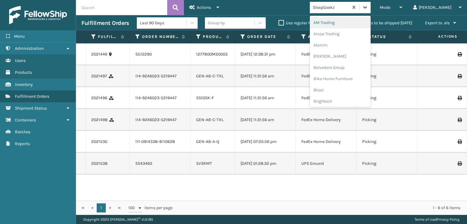
click at [368, 8] on icon at bounding box center [365, 7] width 6 height 6
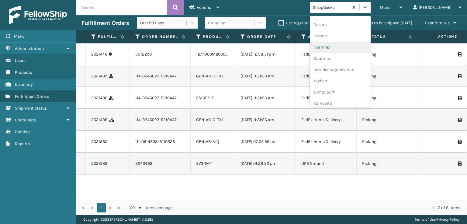
click at [343, 47] on div "FoamTex" at bounding box center [340, 47] width 61 height 11
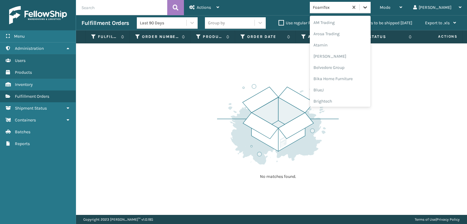
click at [368, 9] on icon at bounding box center [365, 7] width 6 height 6
click at [346, 70] on div "Milliard Brands" at bounding box center [340, 69] width 61 height 11
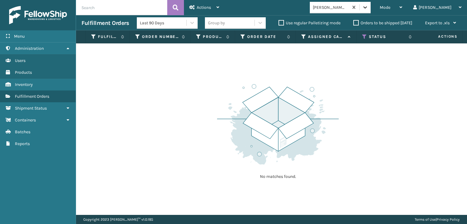
click at [368, 10] on icon at bounding box center [365, 7] width 6 height 6
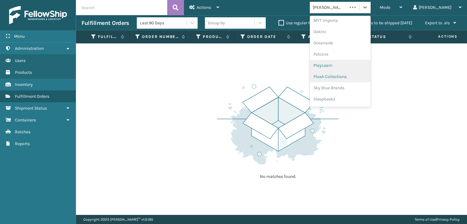
scroll to position [293, 0]
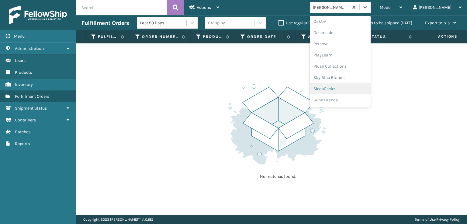
click at [349, 89] on div "SleepGeekz" at bounding box center [340, 88] width 61 height 11
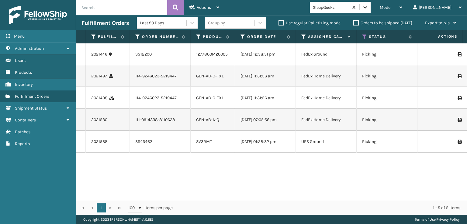
click at [368, 9] on icon at bounding box center [365, 7] width 6 height 6
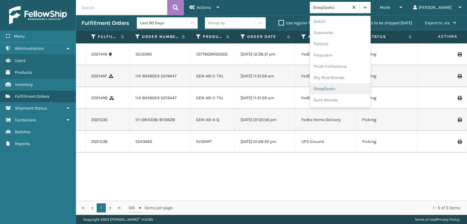
click at [350, 87] on div "SleepGeekz" at bounding box center [340, 88] width 61 height 11
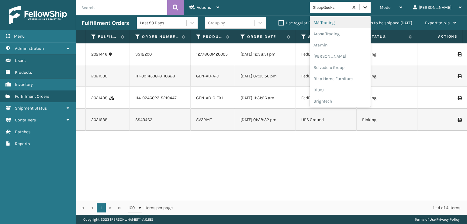
click at [368, 9] on icon at bounding box center [365, 7] width 6 height 6
click at [346, 89] on div "SleepGeekz" at bounding box center [340, 88] width 61 height 11
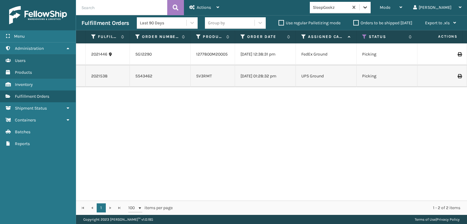
click at [367, 7] on icon at bounding box center [365, 7] width 4 height 2
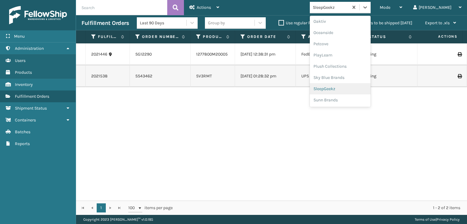
click at [347, 88] on div "SleepGeekz" at bounding box center [340, 88] width 61 height 11
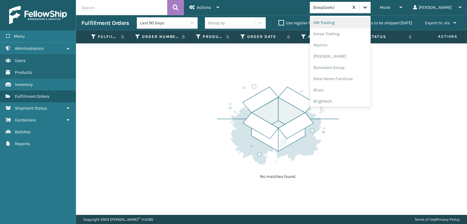
click at [368, 6] on icon at bounding box center [365, 7] width 6 height 6
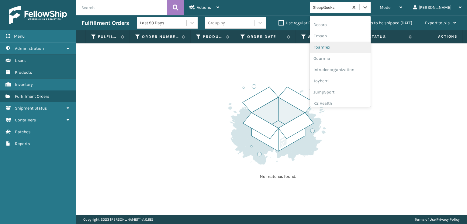
click at [347, 48] on div "FoamTex" at bounding box center [340, 47] width 61 height 11
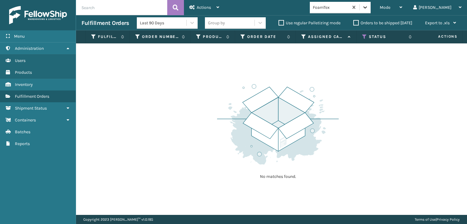
click at [370, 5] on div at bounding box center [364, 7] width 11 height 11
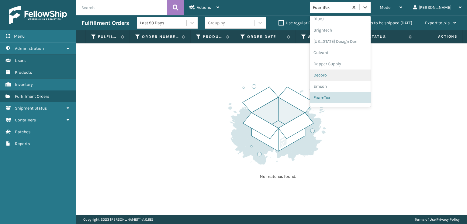
scroll to position [192, 0]
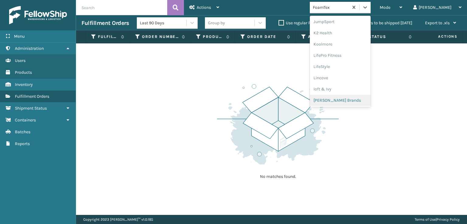
click at [346, 98] on div "Milliard Brands" at bounding box center [340, 100] width 61 height 11
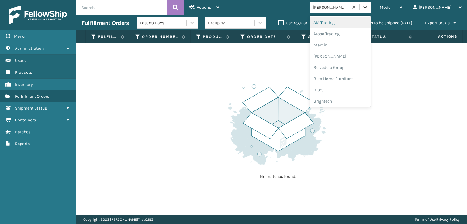
click at [368, 6] on icon at bounding box center [365, 7] width 6 height 6
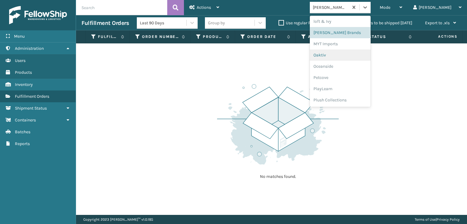
scroll to position [281, 0]
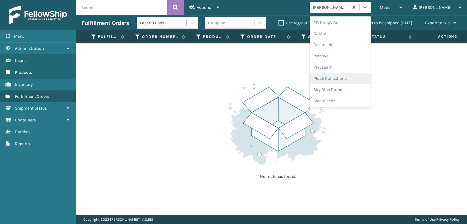
click at [348, 78] on div "Plush Collections" at bounding box center [340, 78] width 61 height 11
click at [368, 10] on icon at bounding box center [365, 7] width 6 height 6
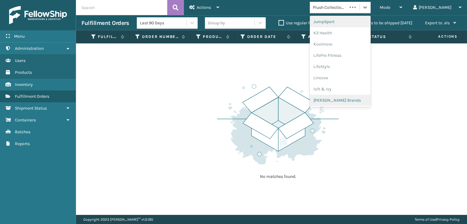
scroll to position [221, 0]
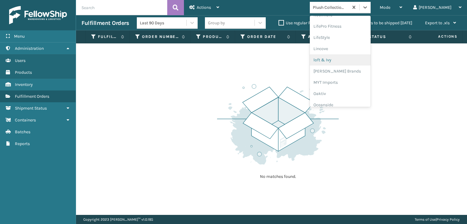
click at [348, 63] on div "loft & Ivy" at bounding box center [340, 59] width 61 height 11
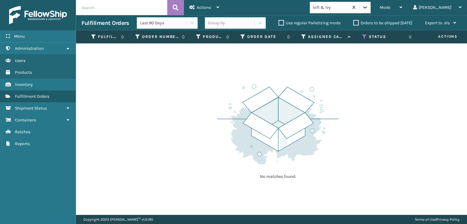
click at [370, 2] on div at bounding box center [364, 7] width 11 height 11
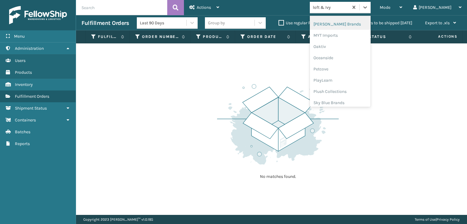
scroll to position [293, 0]
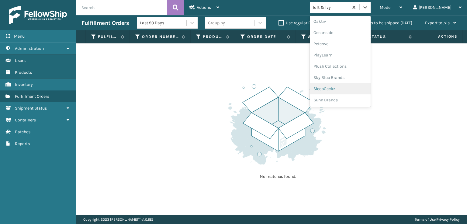
click at [352, 90] on div "SleepGeekz" at bounding box center [340, 88] width 61 height 11
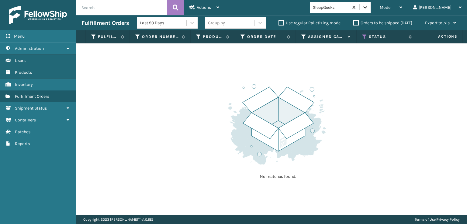
click at [368, 5] on icon at bounding box center [365, 7] width 6 height 6
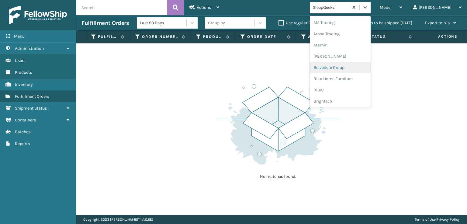
click at [411, 68] on div "No matches found." at bounding box center [271, 129] width 391 height 172
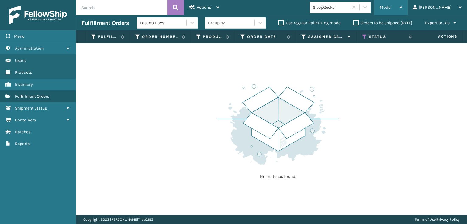
click at [390, 7] on span "Mode" at bounding box center [384, 7] width 11 height 5
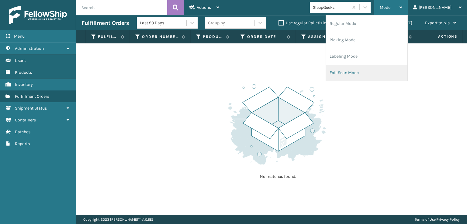
click at [364, 72] on li "Exit Scan Mode" at bounding box center [366, 73] width 81 height 16
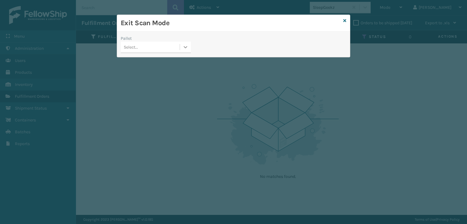
click at [189, 45] on div at bounding box center [185, 47] width 11 height 11
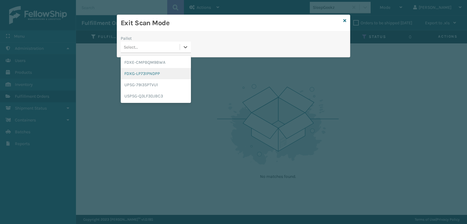
click at [144, 72] on div "FDXG-LP731PNDPP" at bounding box center [156, 73] width 70 height 11
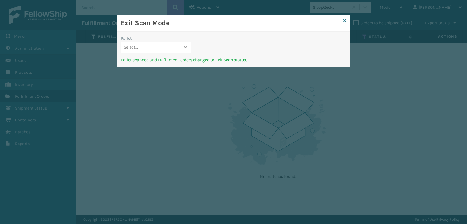
click at [186, 48] on icon at bounding box center [185, 47] width 6 height 6
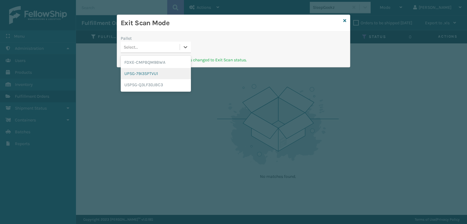
click at [159, 74] on div "UPSG-79I3SPTVU1" at bounding box center [156, 73] width 70 height 11
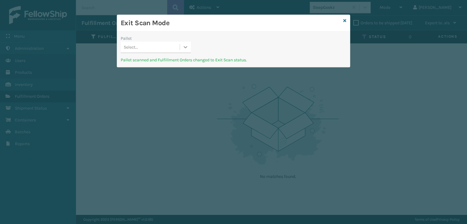
click at [185, 45] on icon at bounding box center [185, 47] width 6 height 6
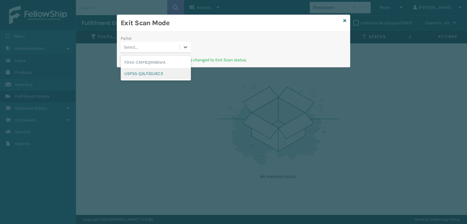
click at [153, 71] on div "USPSG-Q3LF3DJBC3" at bounding box center [156, 73] width 70 height 11
click at [185, 43] on div at bounding box center [185, 47] width 11 height 11
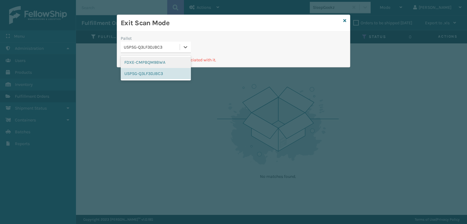
click at [173, 57] on div "FDXE-CMPBQM9BWA" at bounding box center [156, 62] width 70 height 11
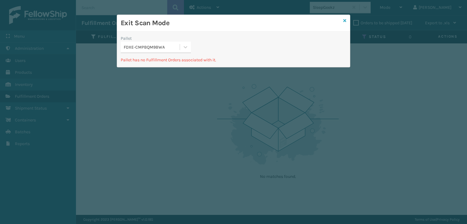
click at [345, 20] on icon at bounding box center [344, 21] width 3 height 4
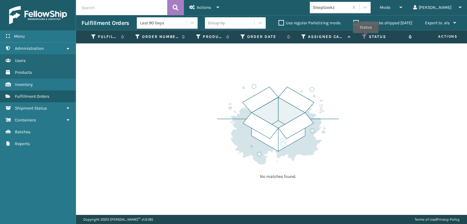
click at [365, 37] on icon at bounding box center [364, 36] width 5 height 5
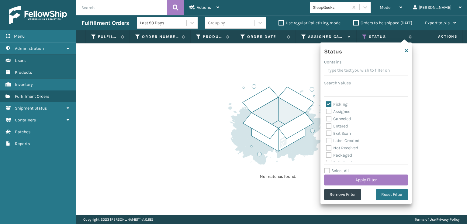
click at [327, 104] on label "Picking" at bounding box center [337, 104] width 22 height 5
click at [326, 104] on input "Picking" at bounding box center [326, 103] width 0 height 4
checkbox input "false"
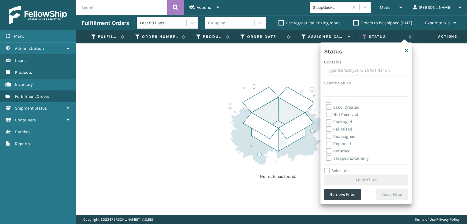
scroll to position [34, 0]
click at [329, 128] on label "Palletized" at bounding box center [339, 128] width 26 height 5
click at [326, 128] on input "Palletized" at bounding box center [326, 127] width 0 height 4
checkbox input "true"
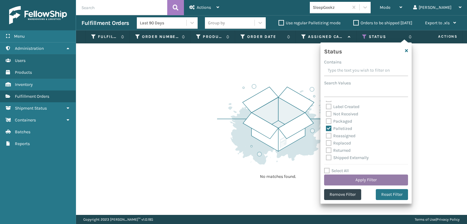
click at [353, 177] on button "Apply Filter" at bounding box center [366, 180] width 84 height 11
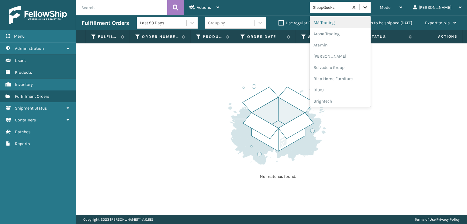
click at [370, 10] on div at bounding box center [364, 7] width 11 height 11
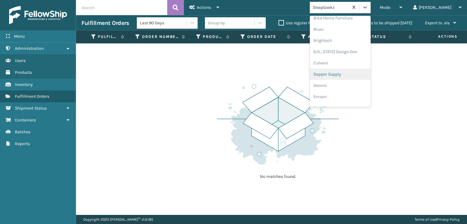
scroll to position [91, 0]
click at [347, 77] on div "FoamTex" at bounding box center [340, 77] width 61 height 11
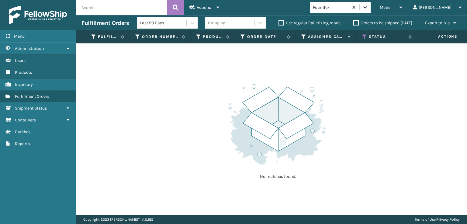
click at [367, 8] on icon at bounding box center [365, 7] width 4 height 2
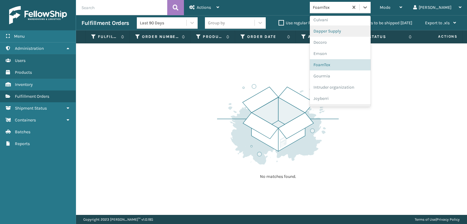
scroll to position [192, 0]
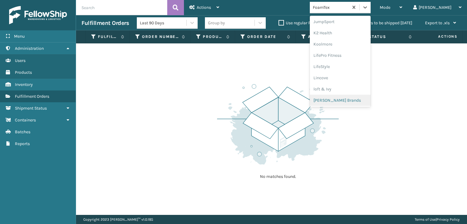
click at [349, 99] on div "Milliard Brands" at bounding box center [340, 100] width 61 height 11
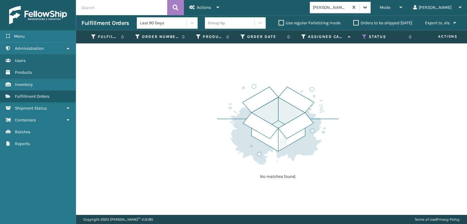
click at [367, 8] on icon at bounding box center [365, 7] width 4 height 2
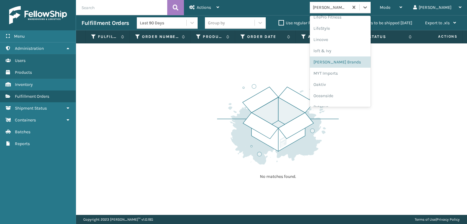
scroll to position [283, 0]
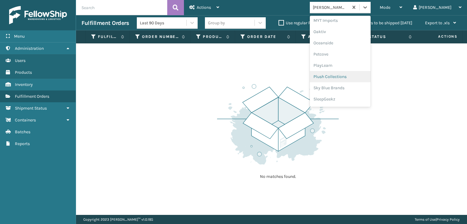
click at [354, 74] on div "Plush Collections" at bounding box center [340, 76] width 61 height 11
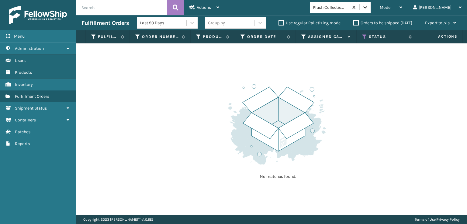
click at [370, 10] on div at bounding box center [364, 7] width 11 height 11
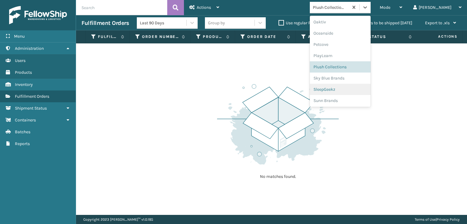
scroll to position [293, 0]
click at [354, 88] on div "SleepGeekz" at bounding box center [340, 88] width 61 height 11
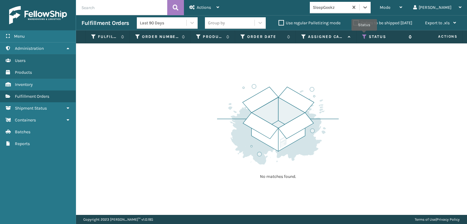
click at [364, 35] on icon at bounding box center [364, 36] width 5 height 5
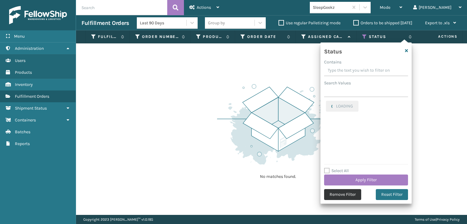
click at [338, 192] on button "Remove Filter" at bounding box center [342, 194] width 37 height 11
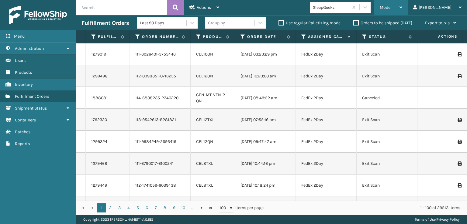
click at [390, 9] on span "Mode" at bounding box center [384, 7] width 11 height 5
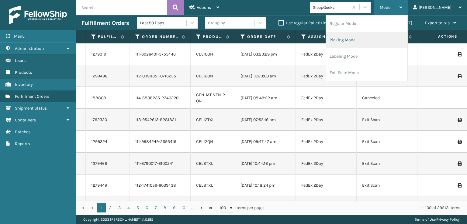
click at [363, 38] on li "Picking Mode" at bounding box center [366, 40] width 81 height 16
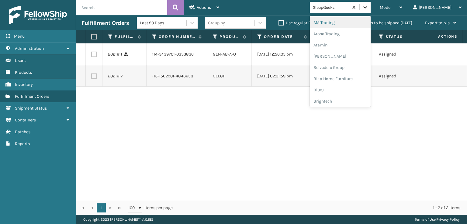
click at [367, 7] on icon at bounding box center [365, 7] width 4 height 2
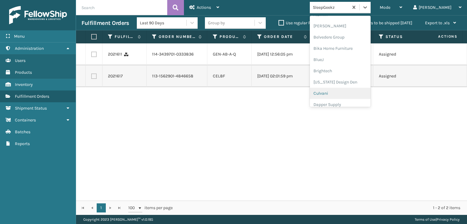
scroll to position [91, 0]
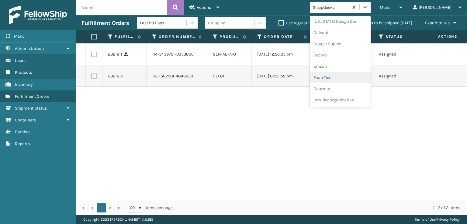
click at [343, 78] on div "FoamTex" at bounding box center [340, 77] width 61 height 11
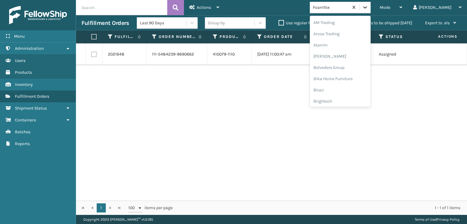
click at [368, 9] on icon at bounding box center [365, 7] width 6 height 6
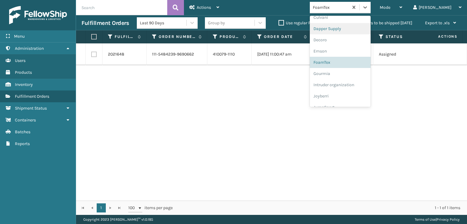
scroll to position [192, 0]
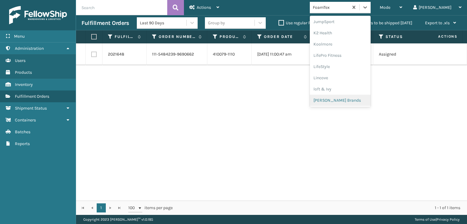
click at [356, 99] on div "Milliard Brands" at bounding box center [340, 100] width 61 height 11
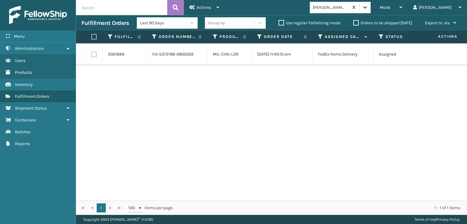
click at [368, 4] on icon at bounding box center [365, 7] width 6 height 6
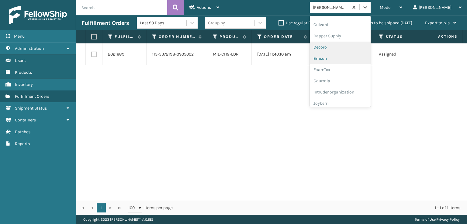
scroll to position [91, 0]
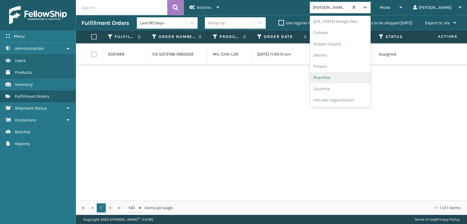
click at [346, 75] on div "FoamTex" at bounding box center [340, 77] width 61 height 11
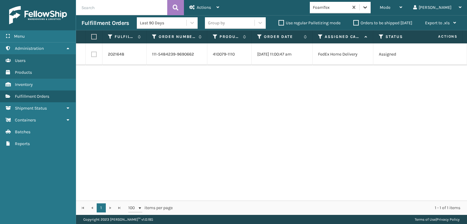
click at [370, 5] on div at bounding box center [364, 7] width 11 height 11
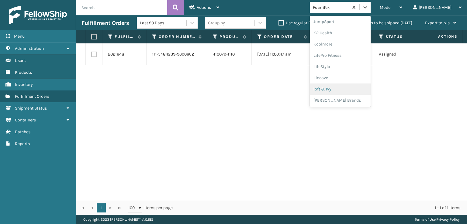
scroll to position [293, 0]
click at [344, 89] on div "SleepGeekz" at bounding box center [340, 88] width 61 height 11
